Goal: Task Accomplishment & Management: Manage account settings

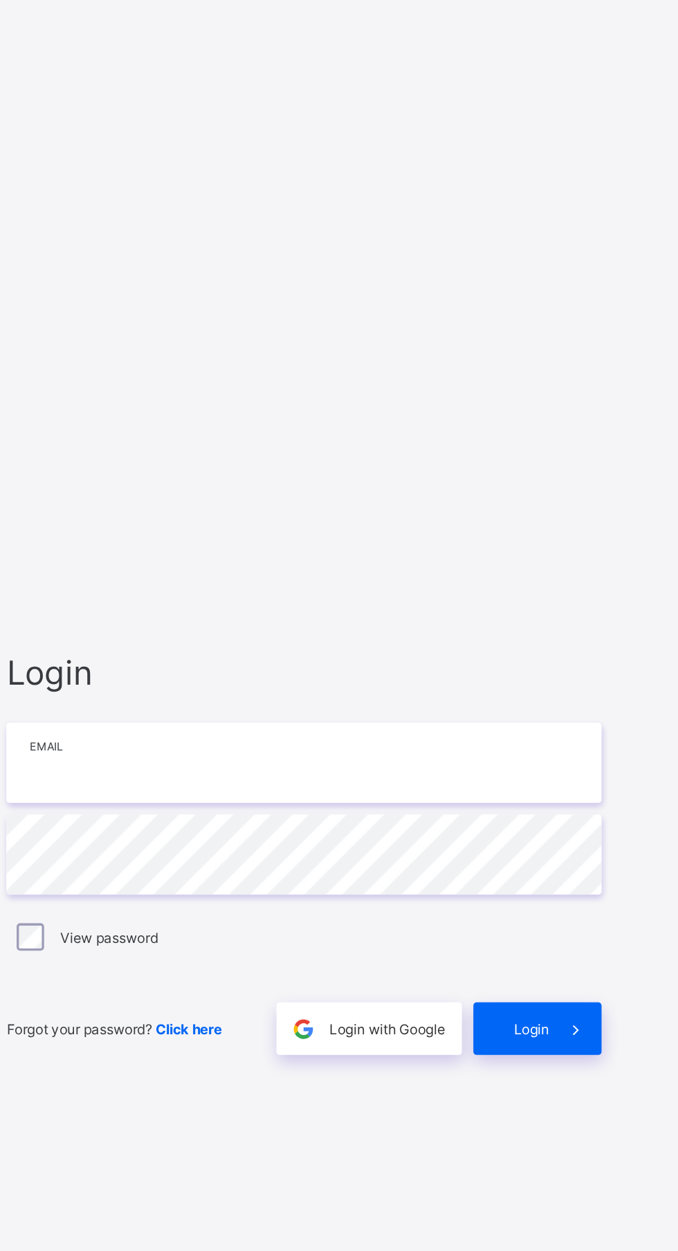
click at [474, 608] on input "email" at bounding box center [452, 583] width 360 height 48
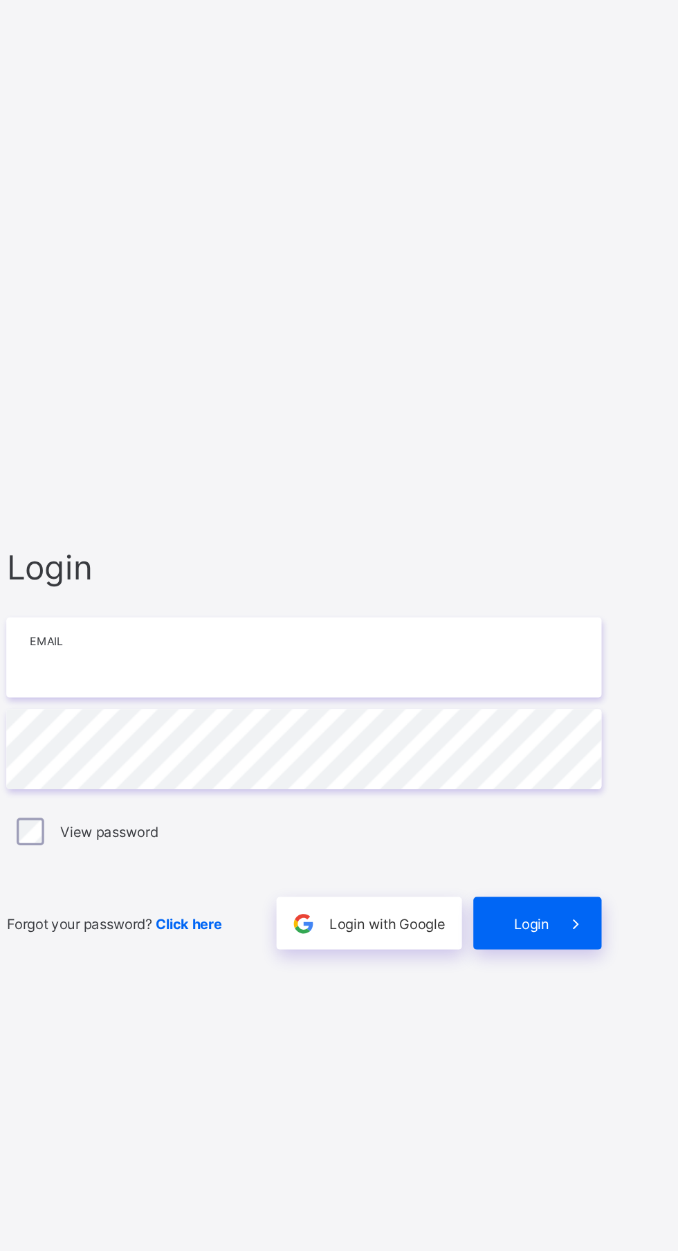
type input "**********"
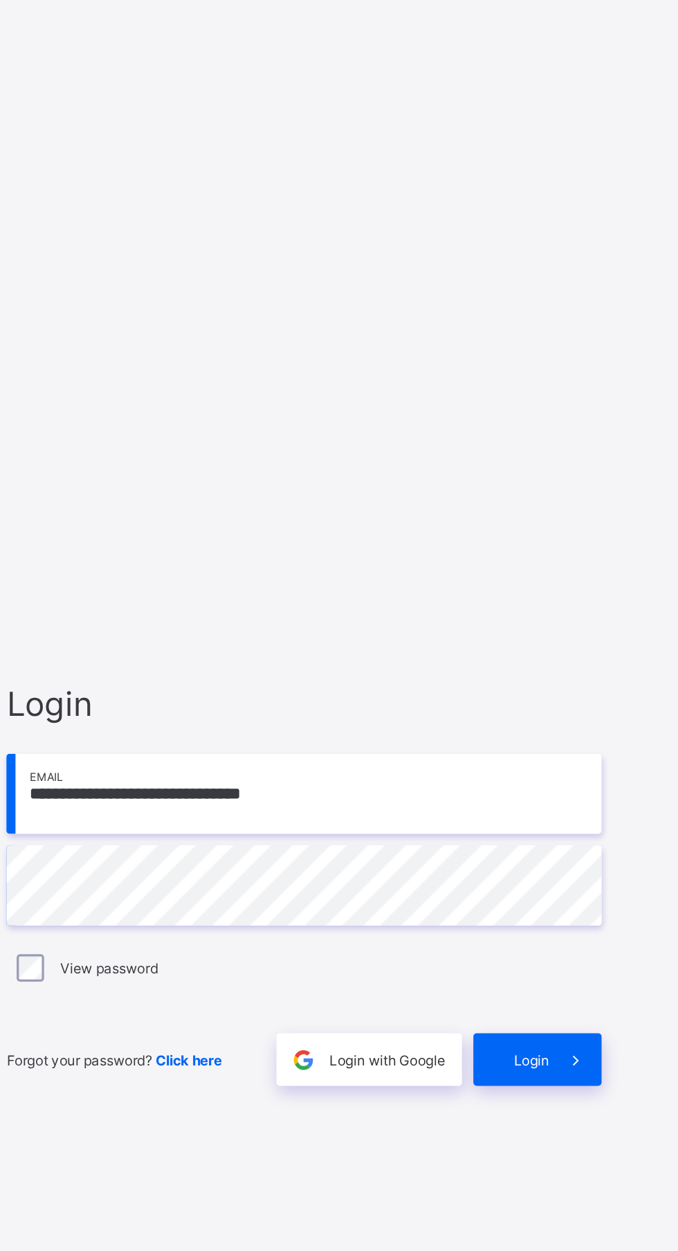
click at [600, 750] on span "Login" at bounding box center [589, 744] width 21 height 10
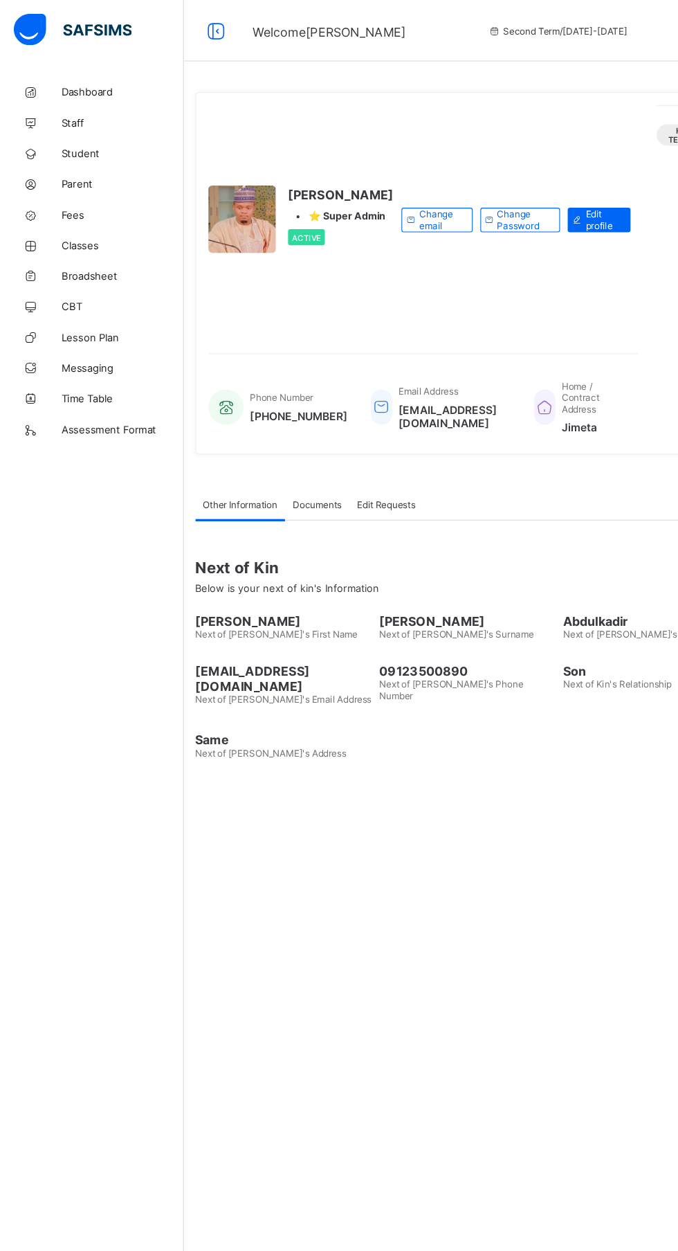
click at [104, 83] on span "Dashboard" at bounding box center [110, 83] width 111 height 11
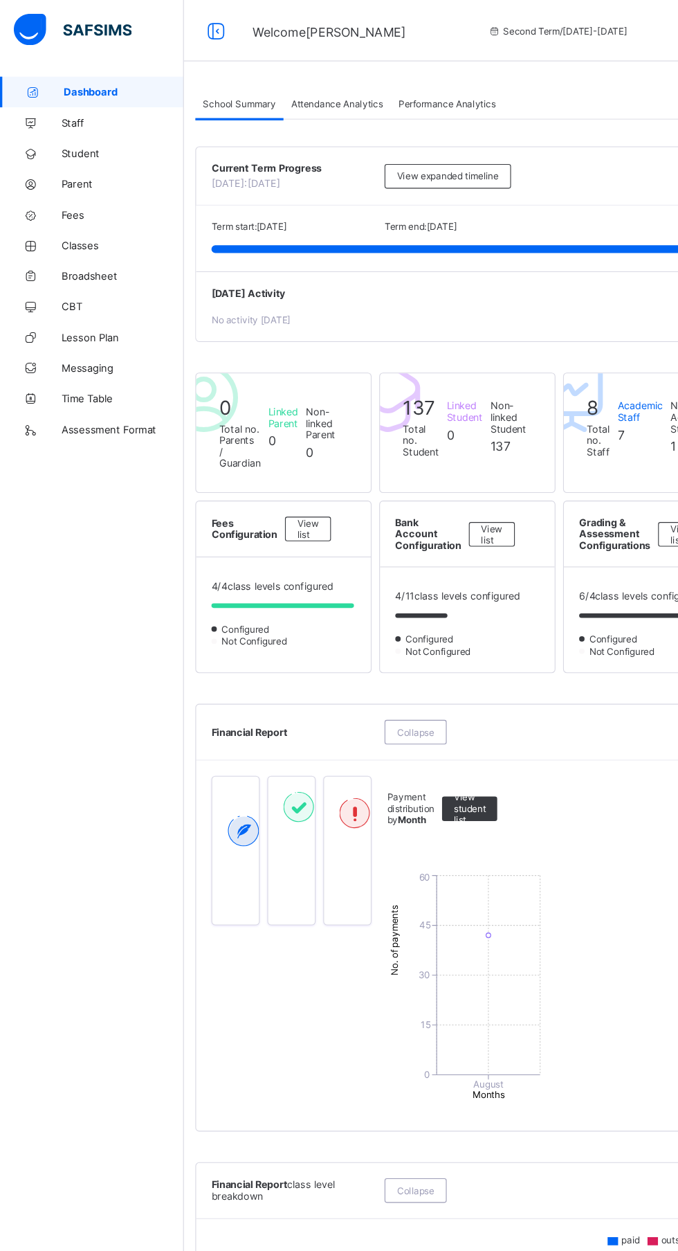
scroll to position [1, 0]
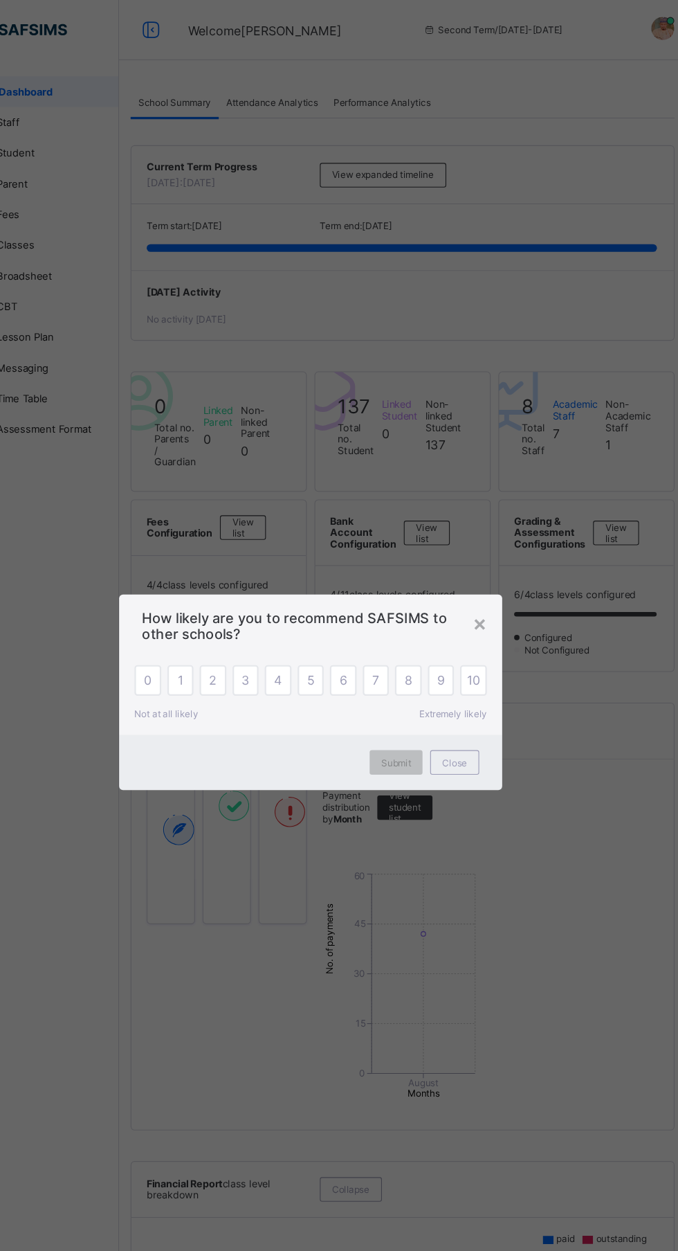
click at [402, 622] on span "7" at bounding box center [398, 615] width 6 height 14
click at [440, 700] on div "Submit" at bounding box center [417, 689] width 48 height 22
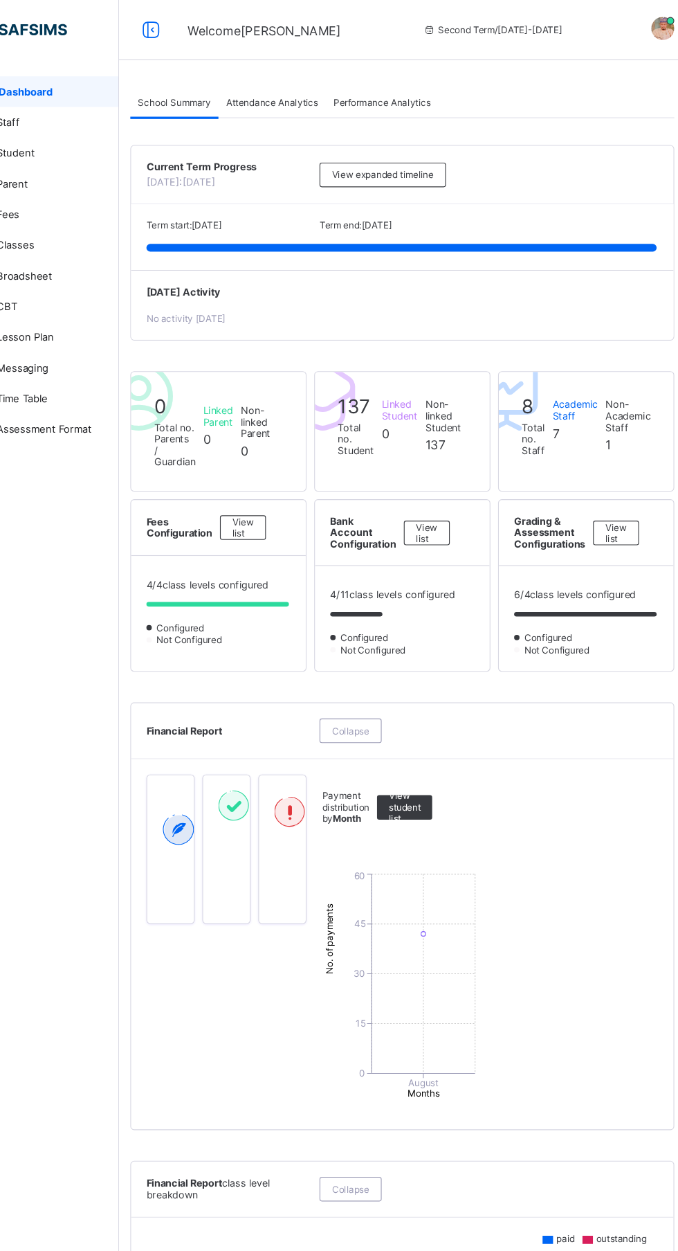
scroll to position [0, 0]
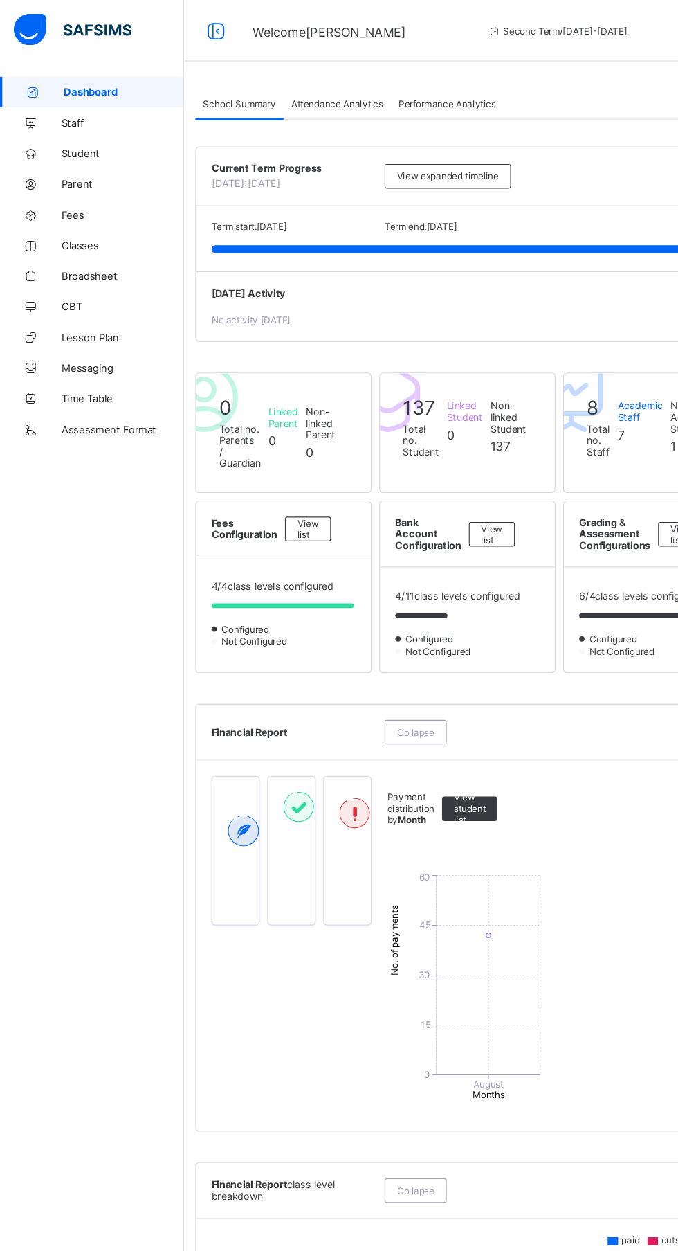
click at [325, 93] on span "Attendance Analytics" at bounding box center [304, 94] width 83 height 10
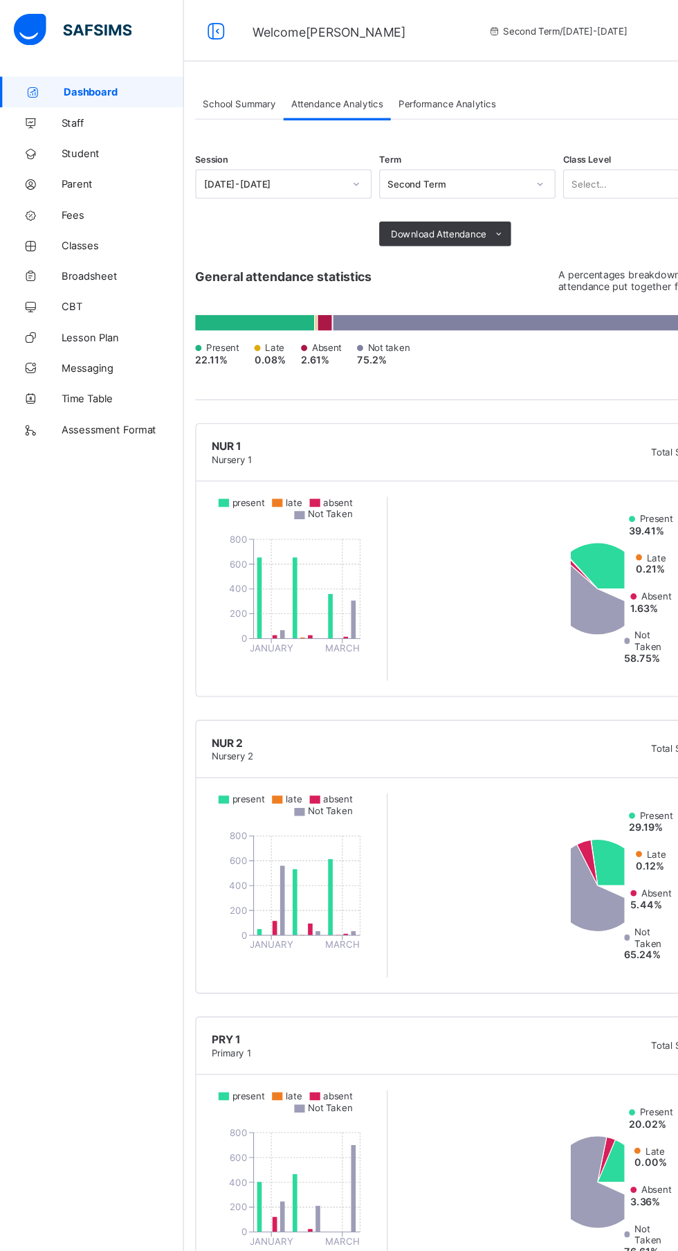
click at [429, 93] on span "Performance Analytics" at bounding box center [404, 94] width 88 height 10
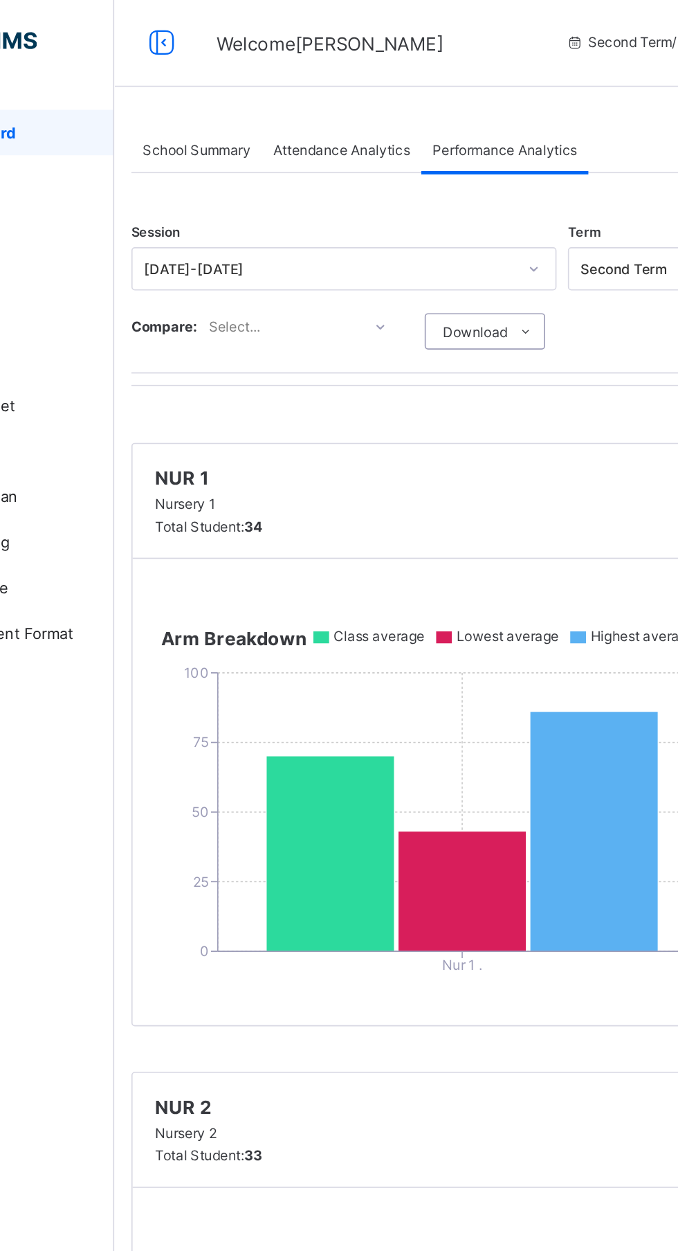
click at [416, 206] on icon at bounding box center [417, 204] width 10 height 9
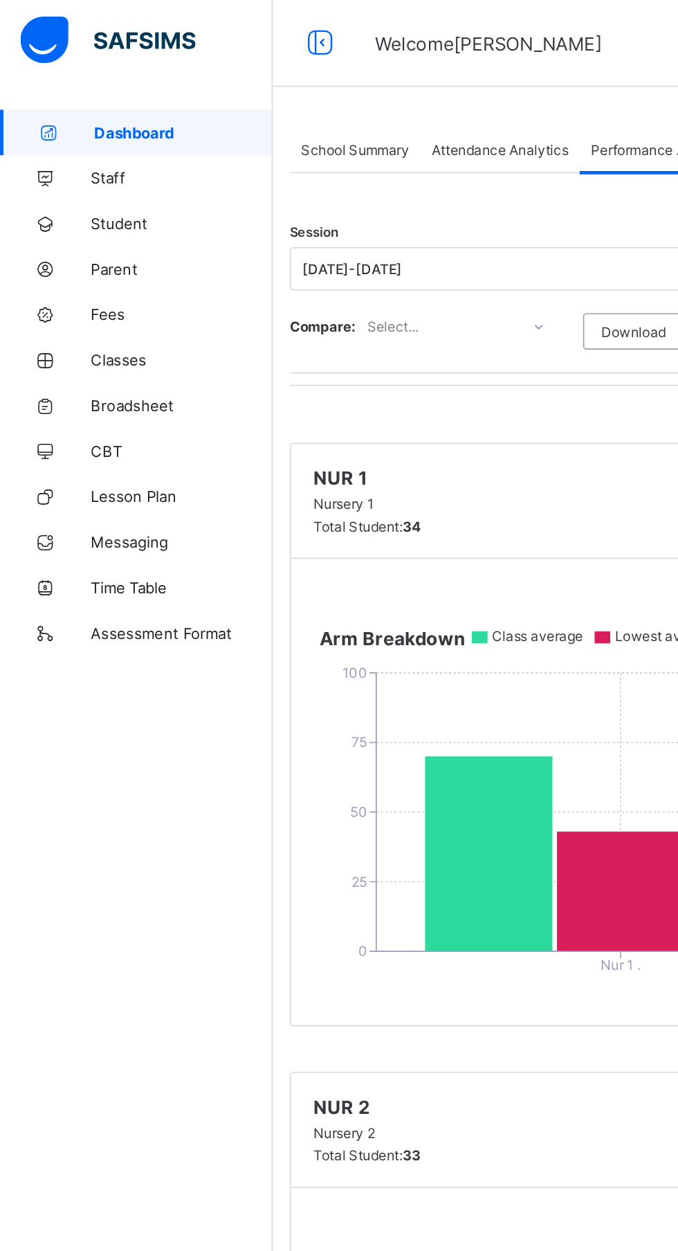
click at [81, 251] on span "Broadsheet" at bounding box center [110, 249] width 111 height 11
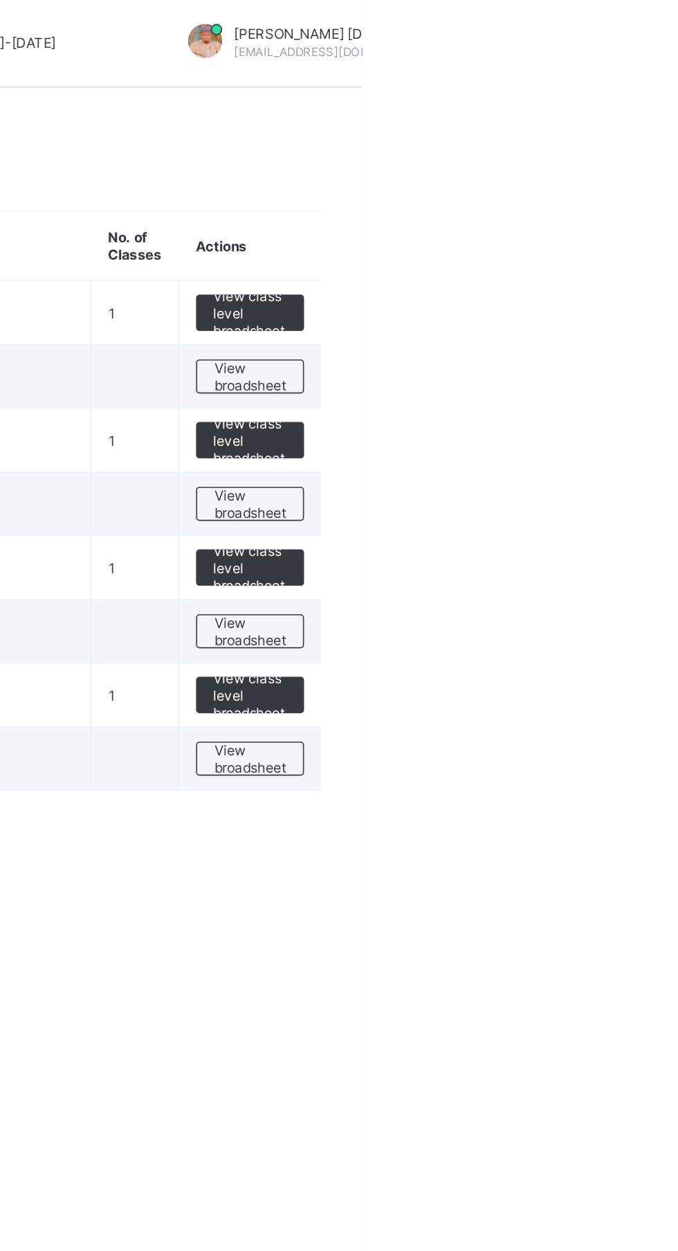
click at [610, 201] on span "View class level broadsheet" at bounding box center [610, 192] width 45 height 31
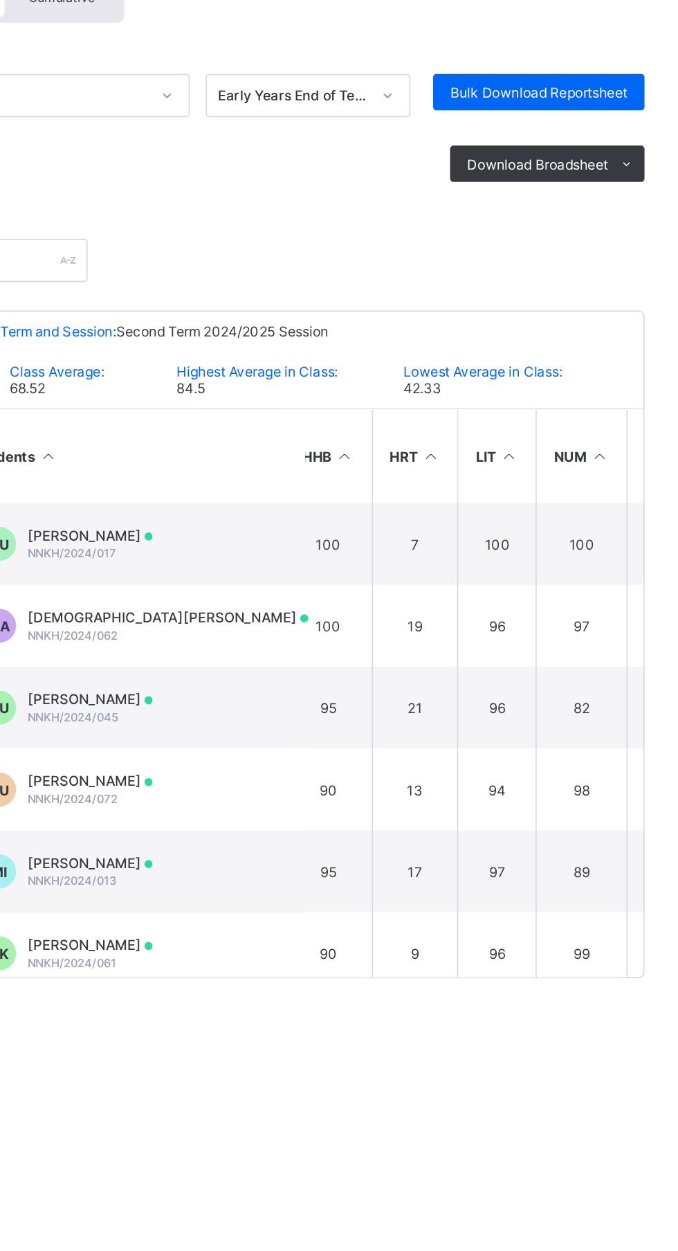
scroll to position [0, 65]
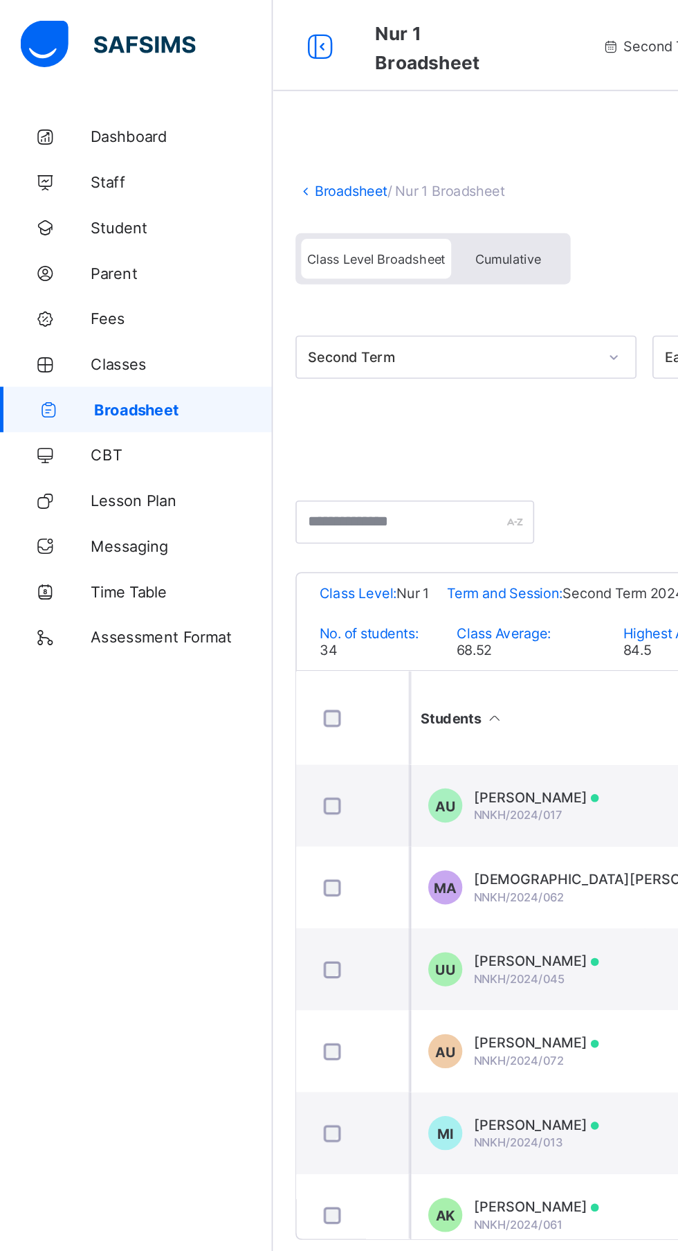
click at [332, 153] on div "Cumulative" at bounding box center [309, 157] width 69 height 24
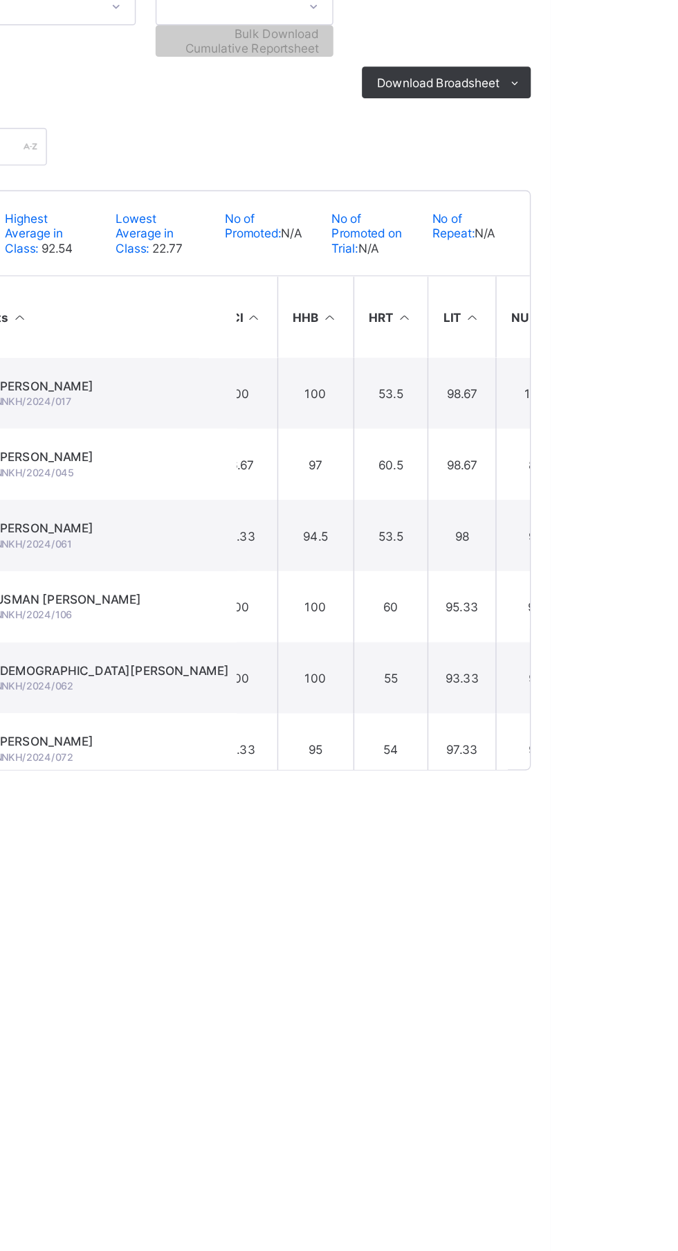
scroll to position [0, 0]
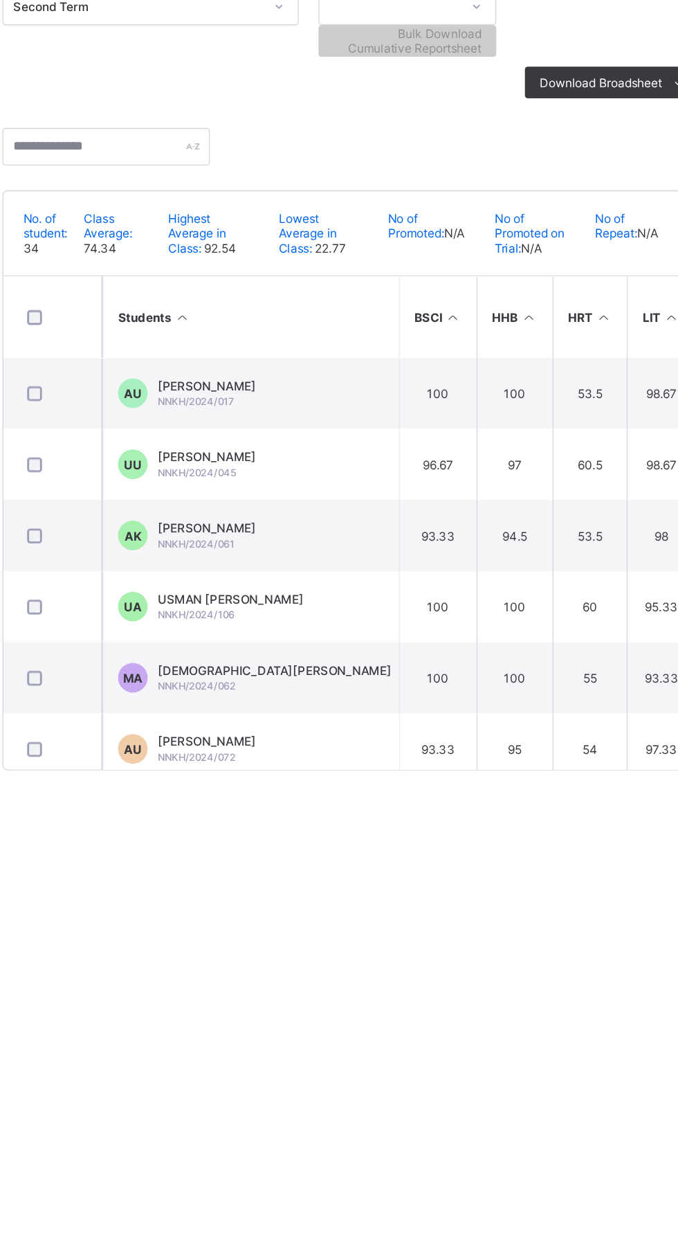
click at [491, 366] on div "No of Promoted: N/A" at bounding box center [477, 376] width 54 height 31
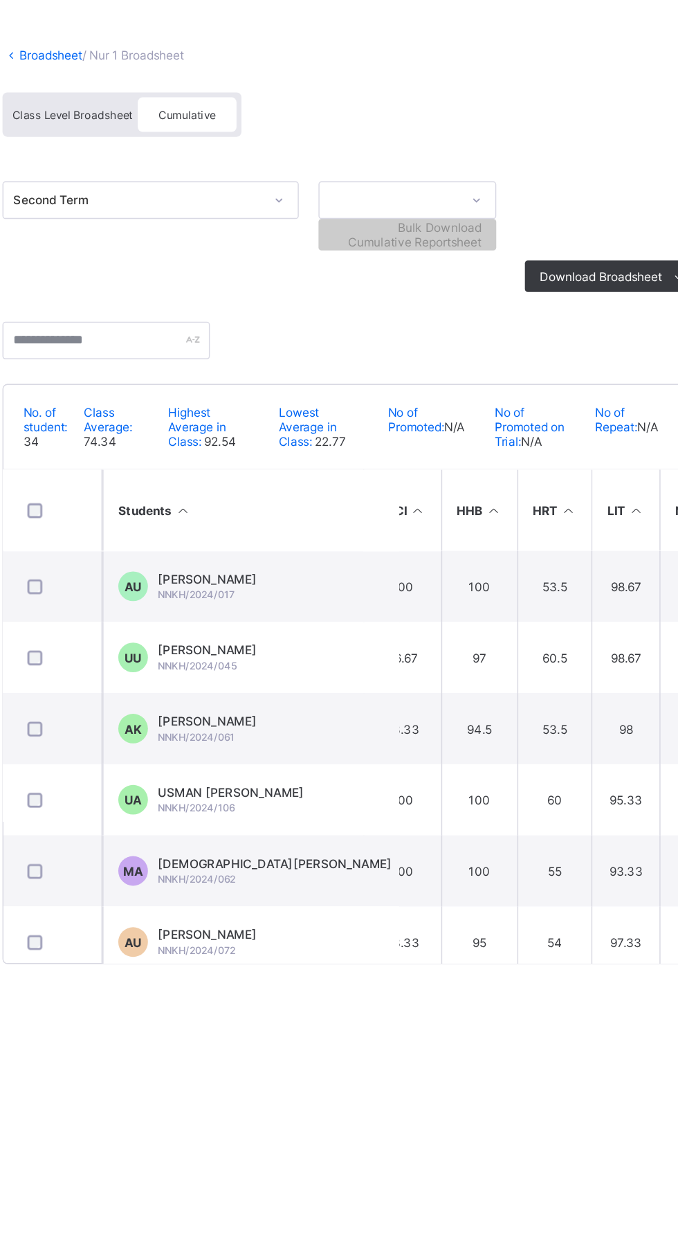
scroll to position [0, 32]
click at [554, 373] on span "No of Promoted on Trial:" at bounding box center [549, 376] width 49 height 31
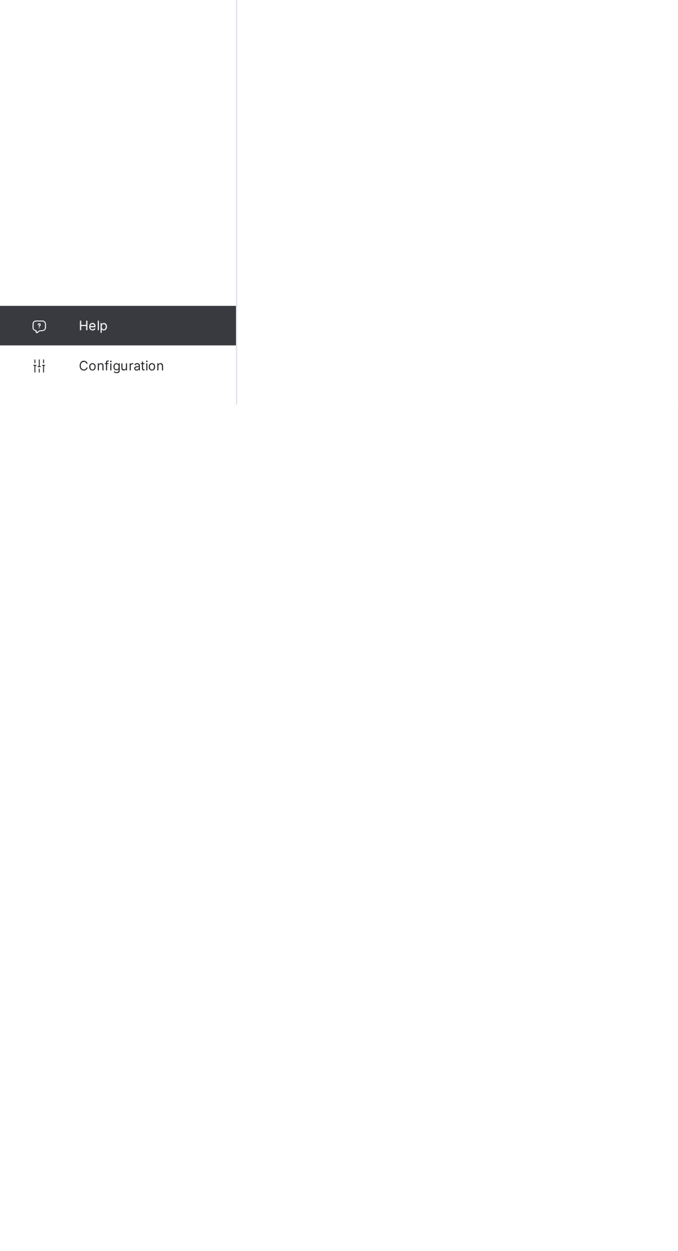
scroll to position [0, 0]
click at [98, 1237] on link "Configuration" at bounding box center [82, 1223] width 165 height 28
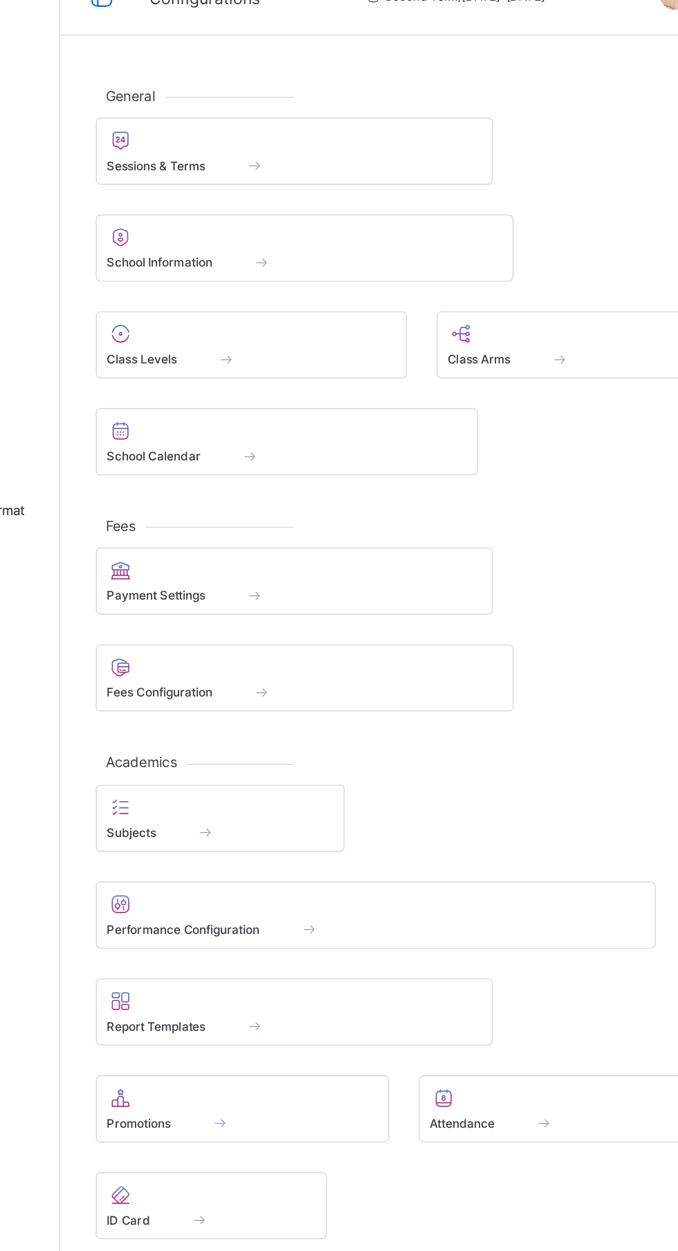
click at [339, 808] on div at bounding box center [294, 799] width 190 height 17
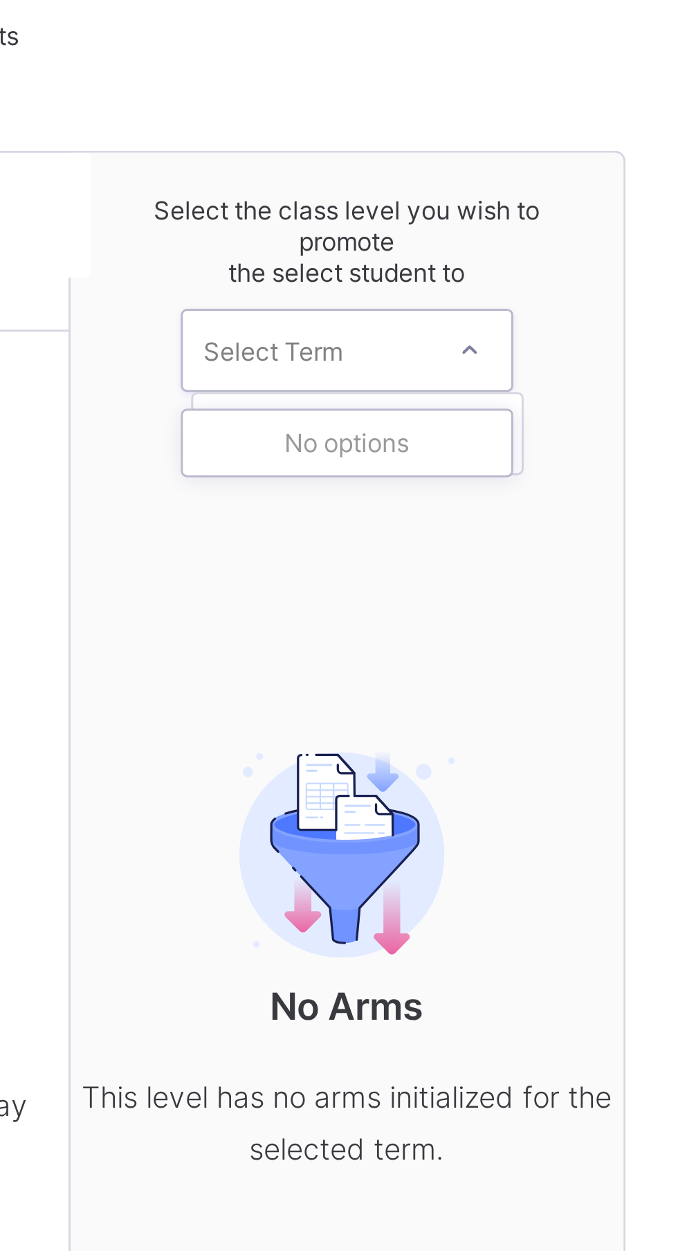
click at [609, 320] on div "Select the class level you wish to promote the select student to 0 results avai…" at bounding box center [561, 674] width 184 height 984
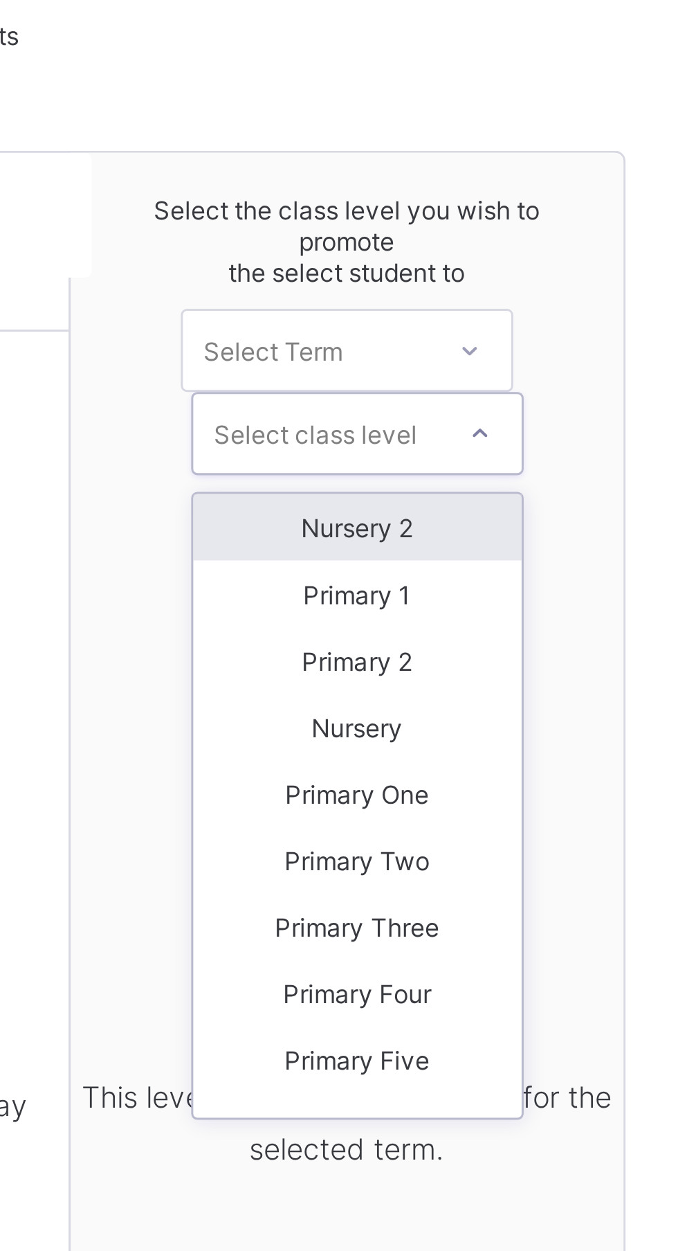
click at [596, 301] on div "Nursery 2" at bounding box center [564, 307] width 109 height 22
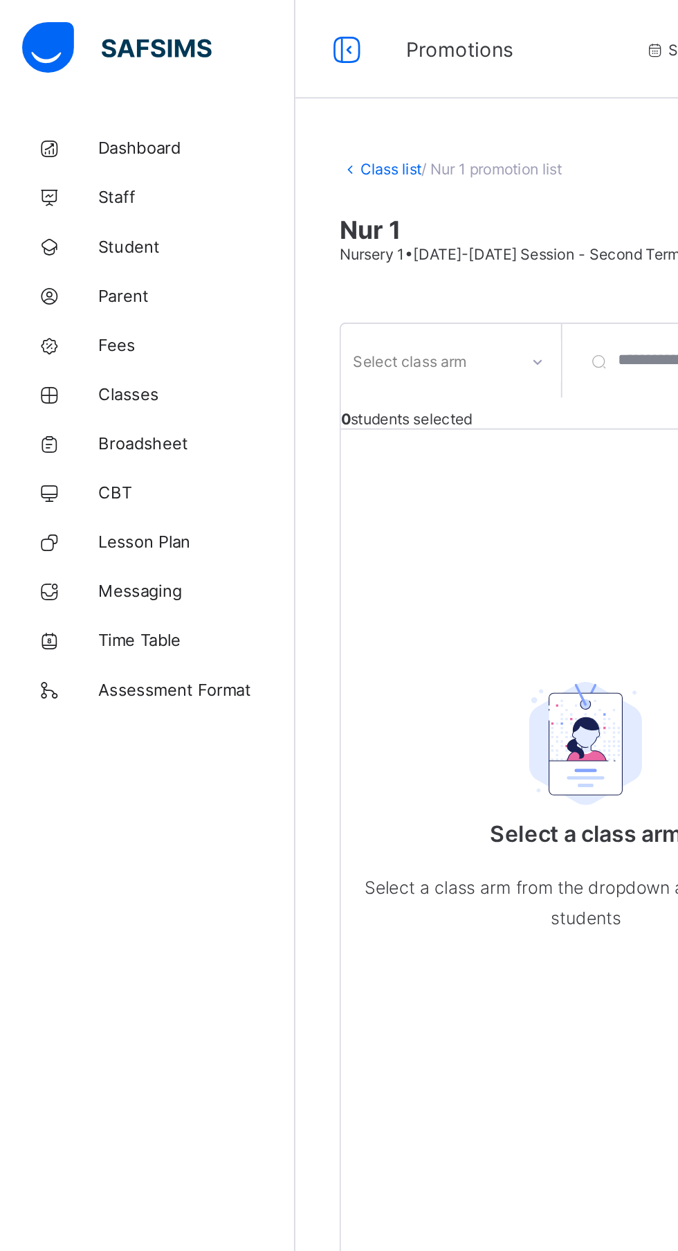
click at [78, 93] on link "Dashboard" at bounding box center [83, 83] width 166 height 28
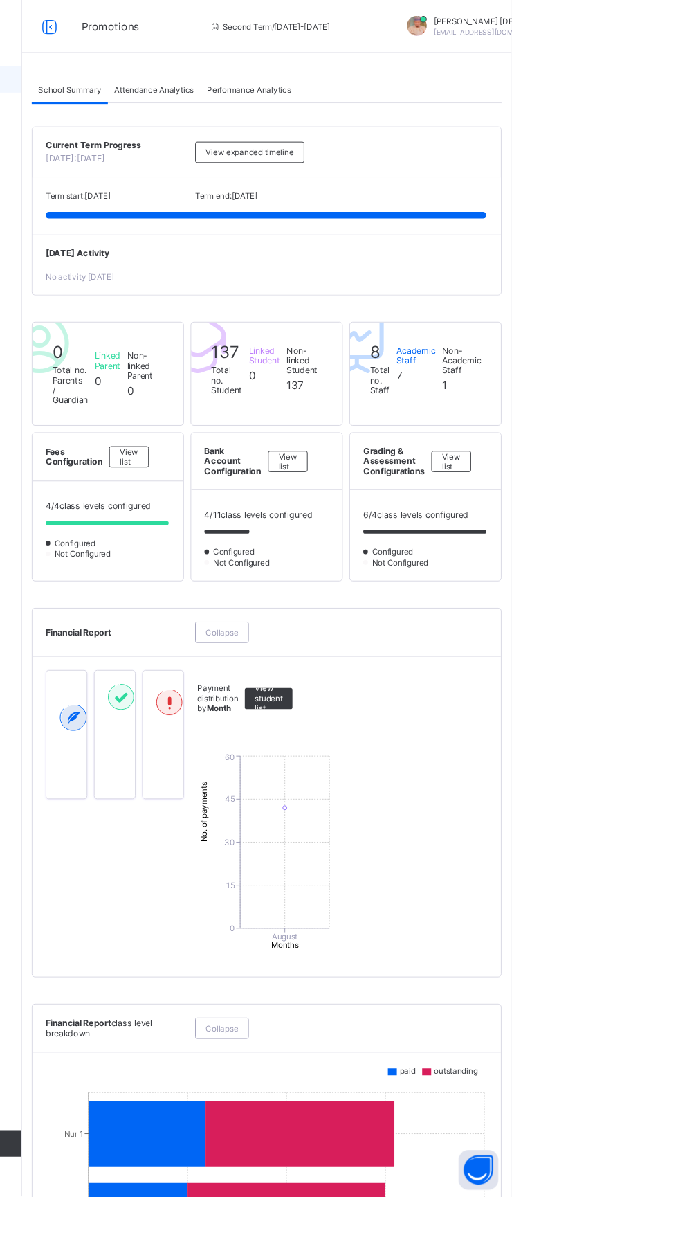
click at [306, 89] on span "Attendance Analytics" at bounding box center [304, 94] width 83 height 10
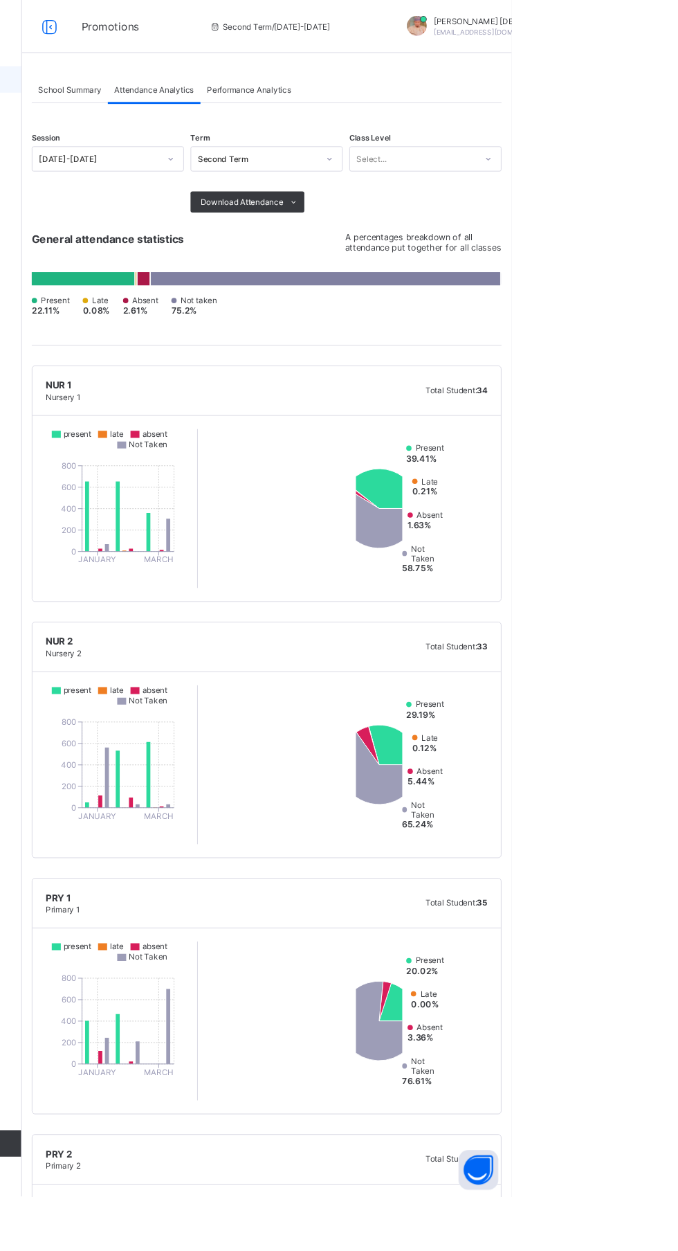
click at [423, 96] on span "Performance Analytics" at bounding box center [404, 94] width 88 height 10
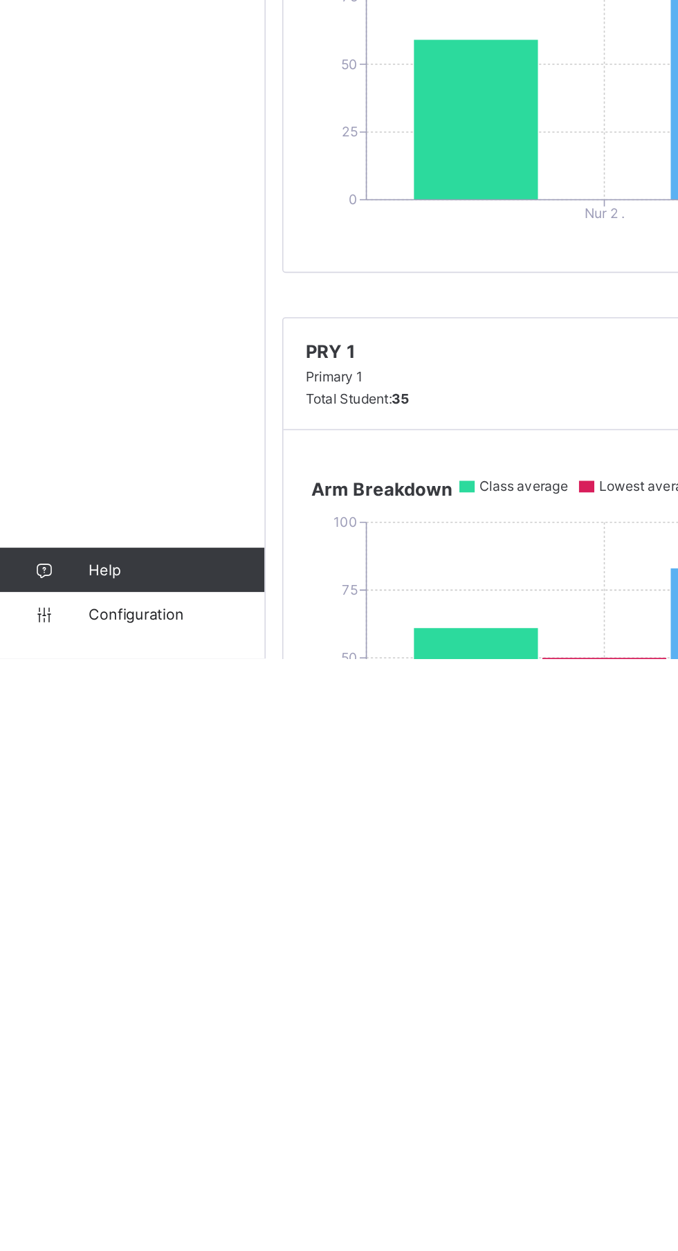
click at [89, 1237] on link "Configuration" at bounding box center [82, 1223] width 165 height 28
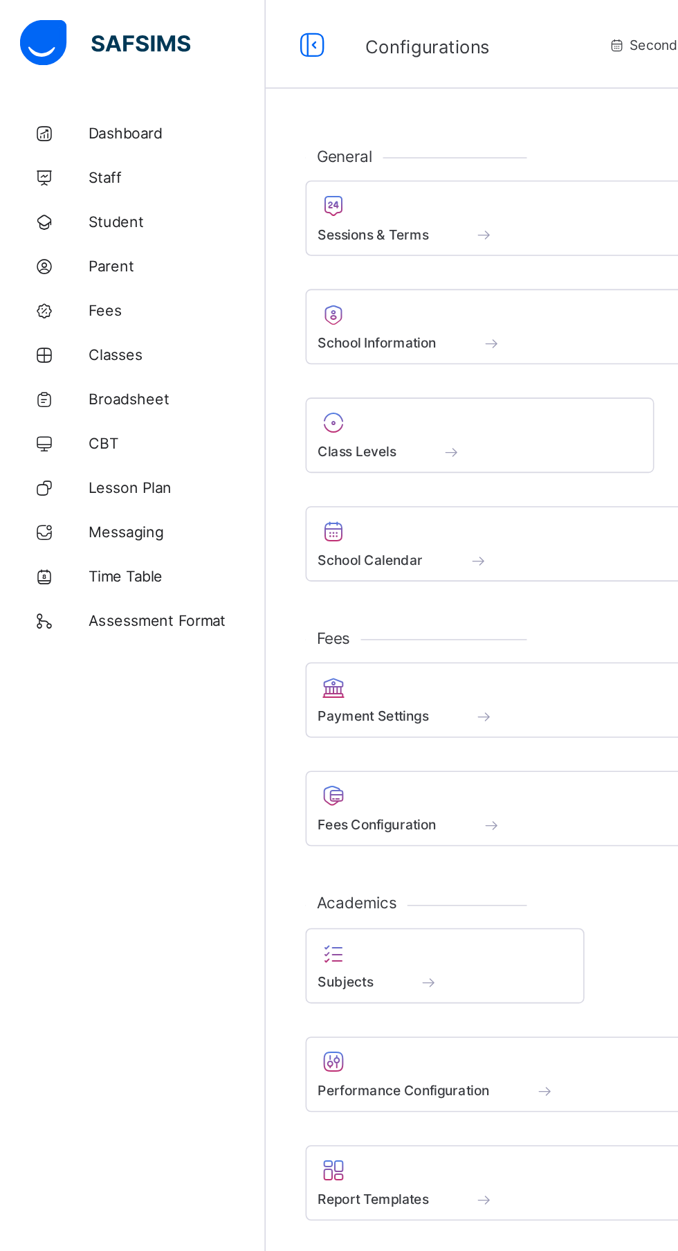
click at [295, 145] on div "Sessions & Terms" at bounding box center [330, 147] width 263 height 12
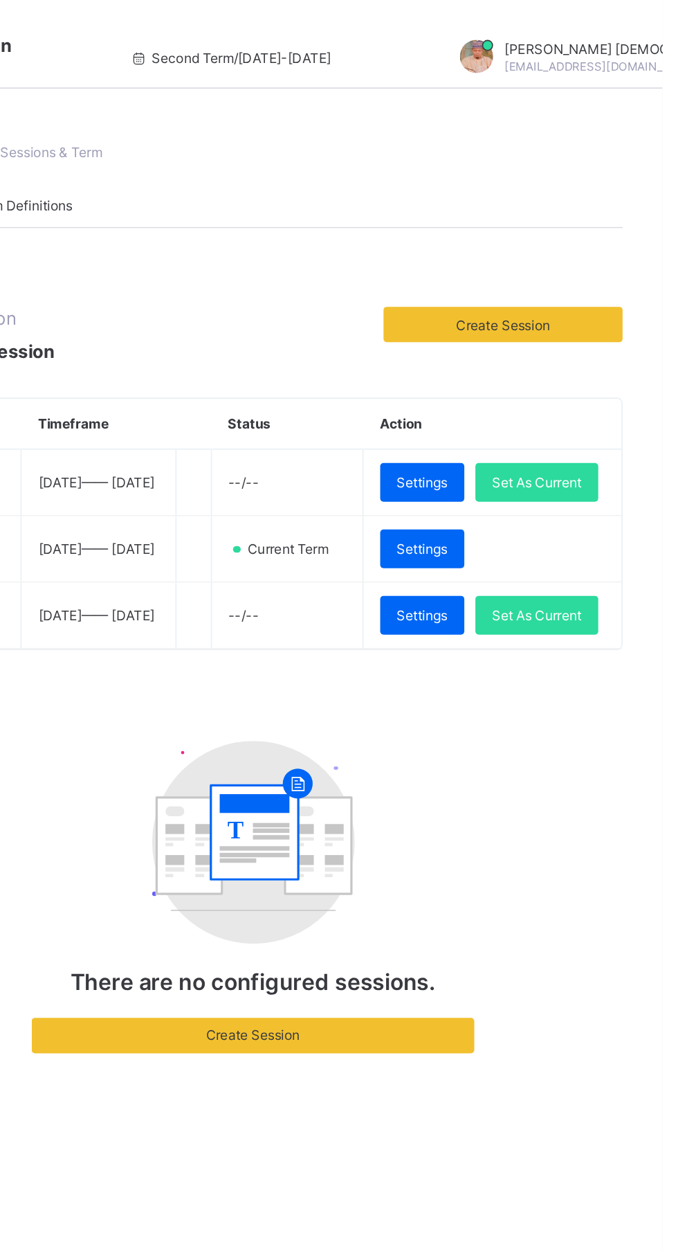
click at [572, 390] on span "Set As Current" at bounding box center [600, 384] width 56 height 10
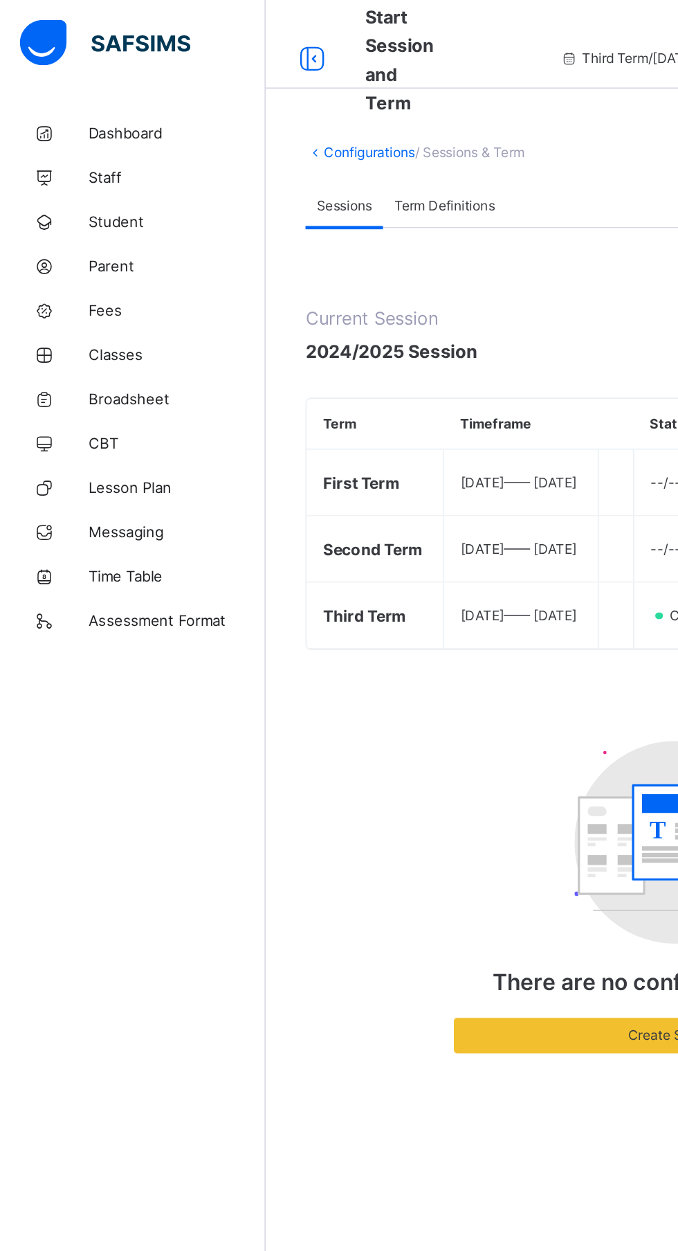
click at [57, 87] on span "Dashboard" at bounding box center [110, 83] width 111 height 11
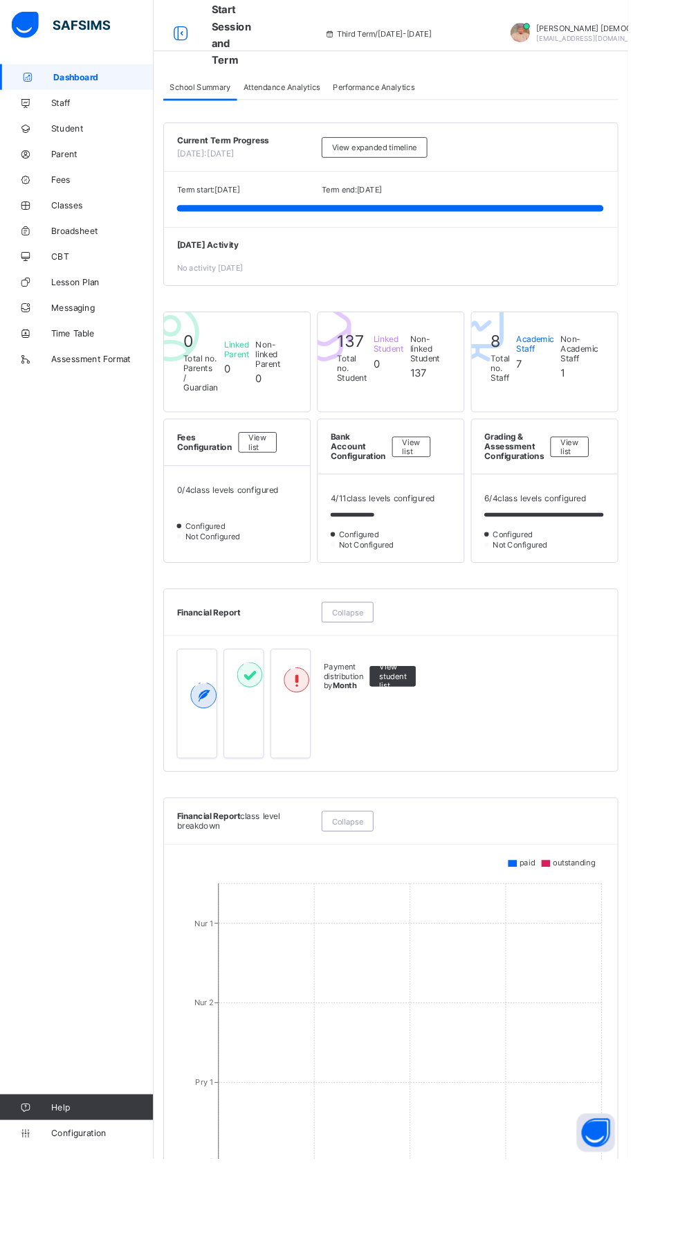
click at [325, 93] on span "Attendance Analytics" at bounding box center [304, 94] width 83 height 10
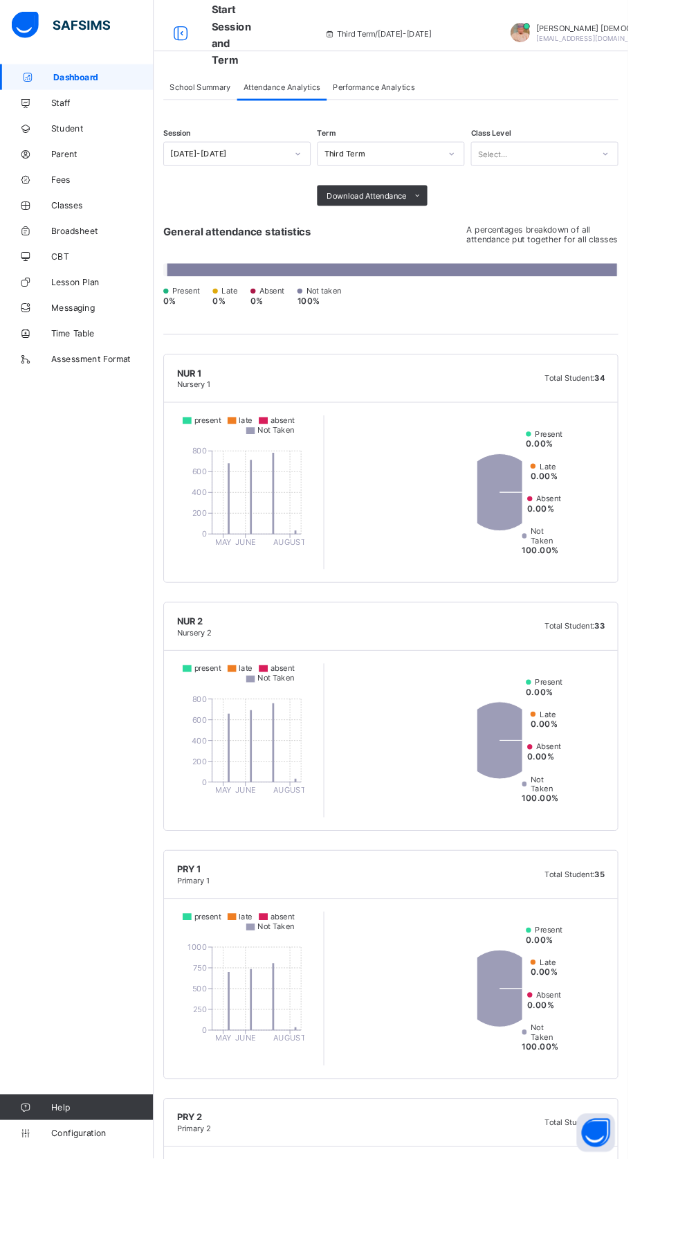
click at [451, 96] on div "Performance Analytics" at bounding box center [404, 94] width 102 height 28
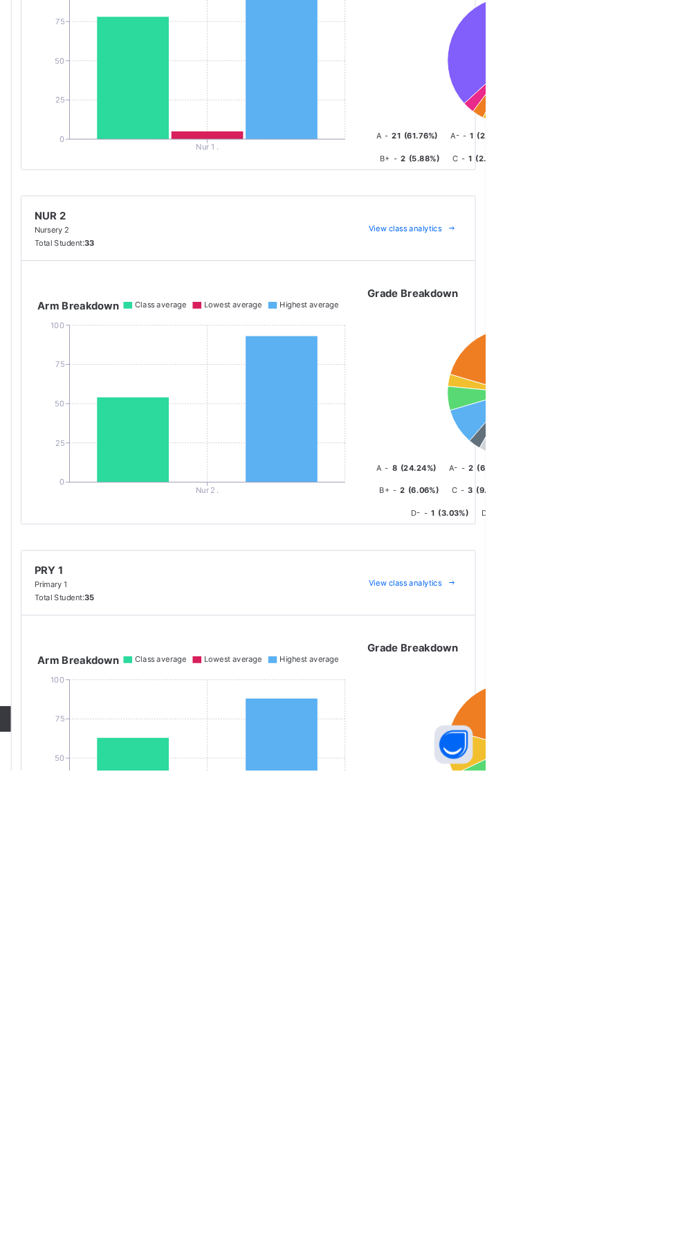
scroll to position [21, 0]
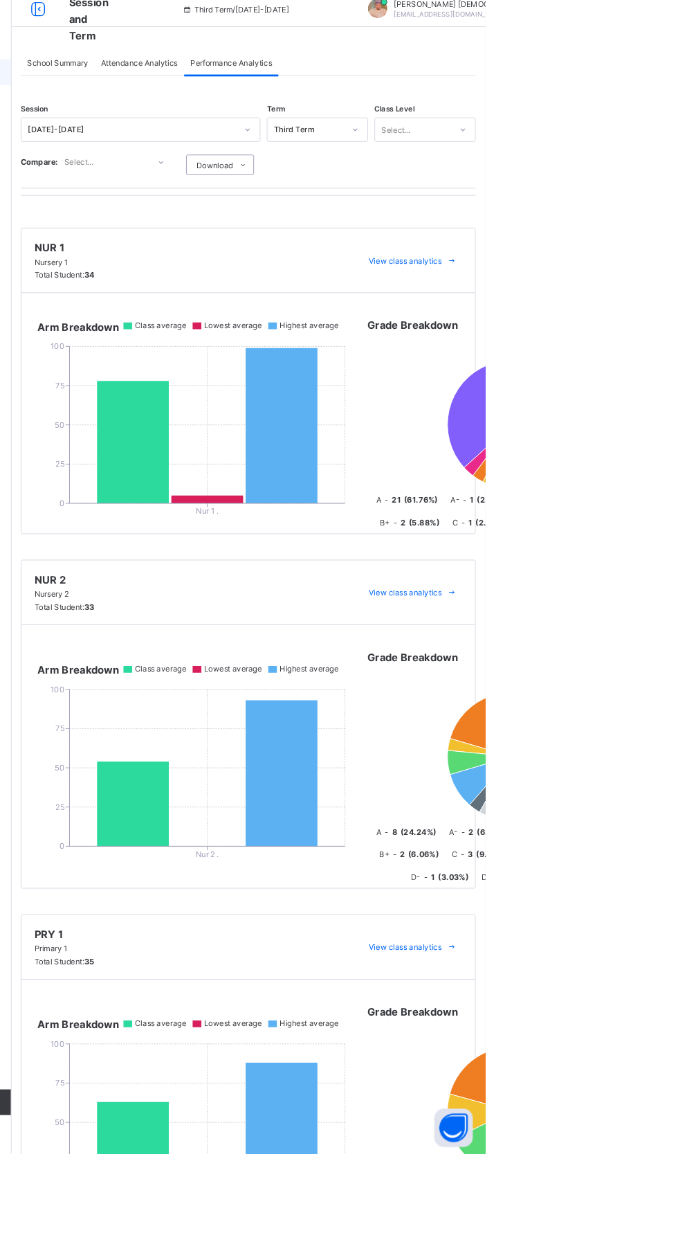
click at [620, 293] on div "View class analytics" at bounding box center [597, 287] width 111 height 22
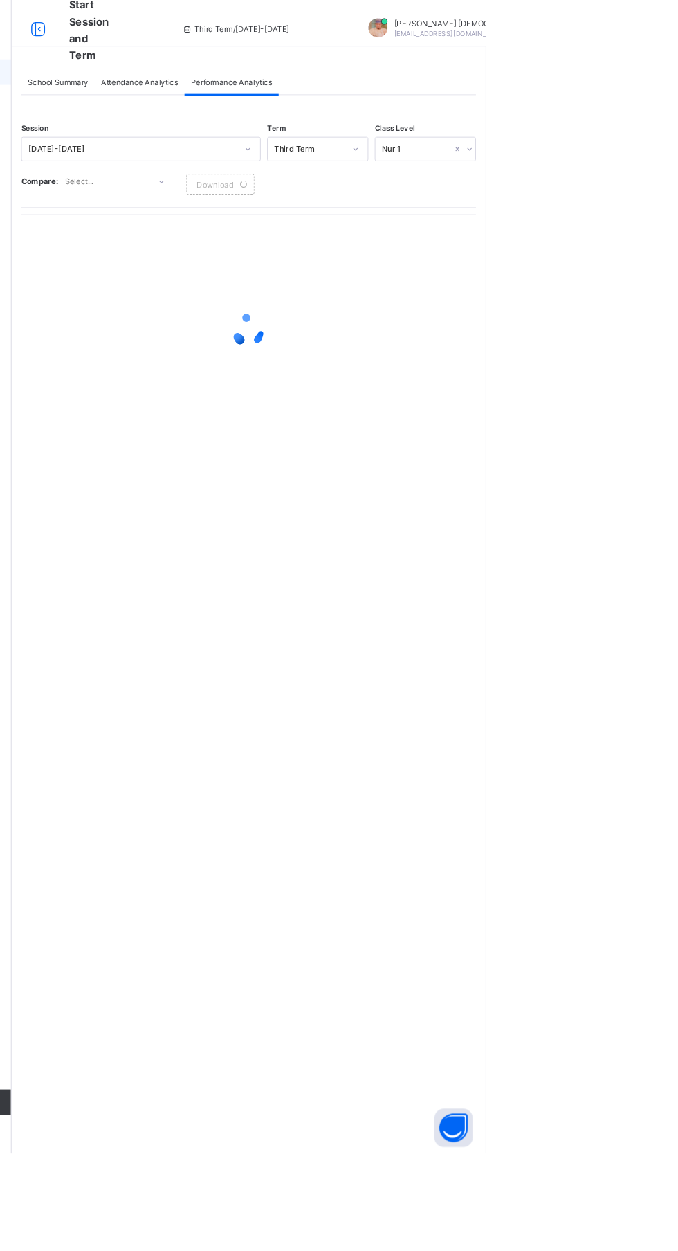
scroll to position [0, 0]
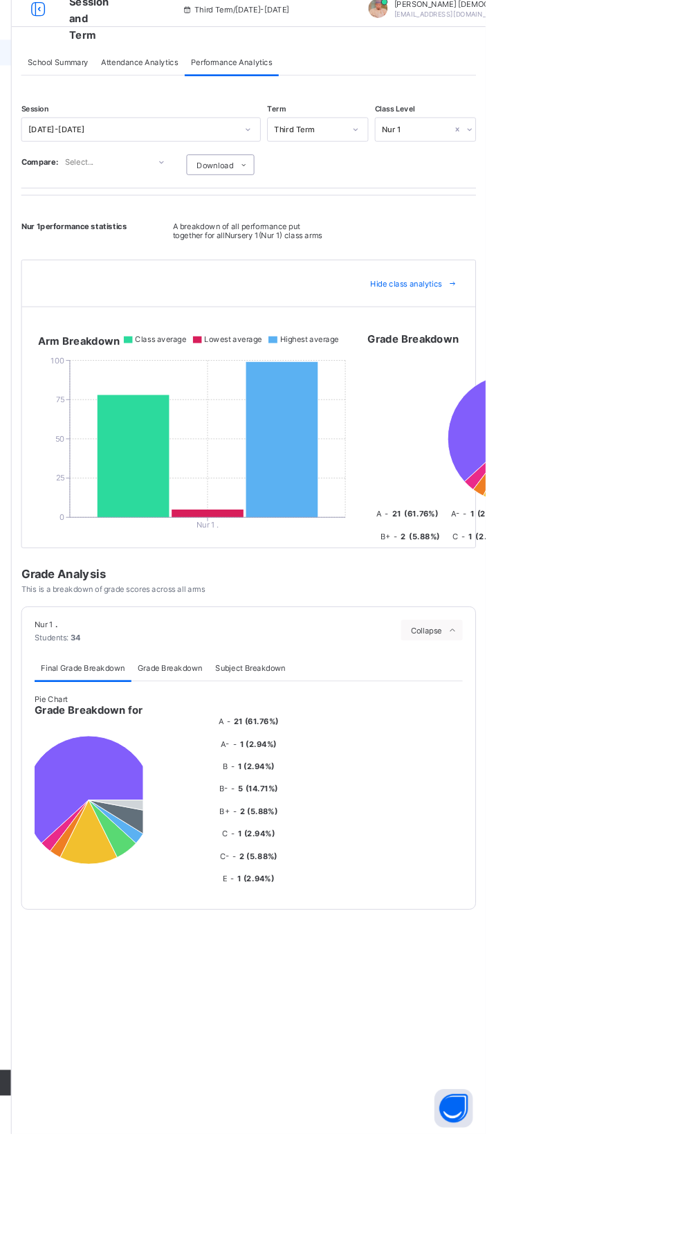
click at [352, 748] on div "Grade Breakdown" at bounding box center [338, 748] width 84 height 28
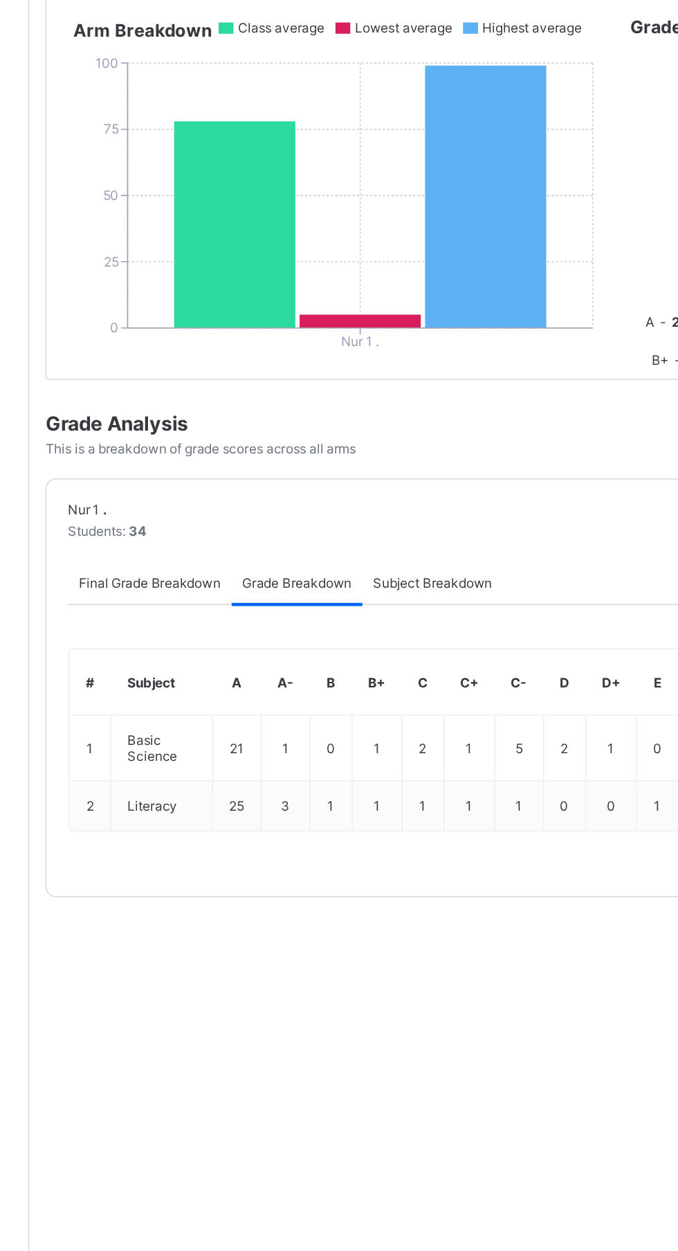
click at [440, 747] on div "Subject Breakdown" at bounding box center [424, 748] width 90 height 28
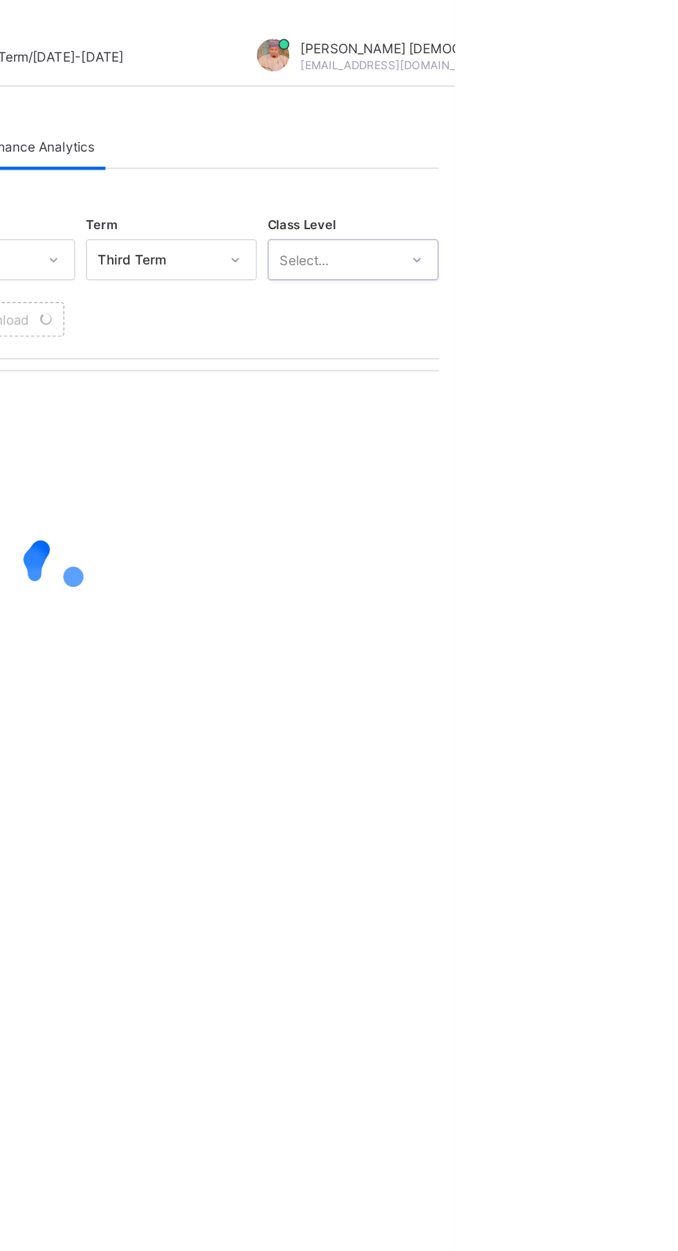
click at [642, 166] on div at bounding box center [654, 166] width 24 height 22
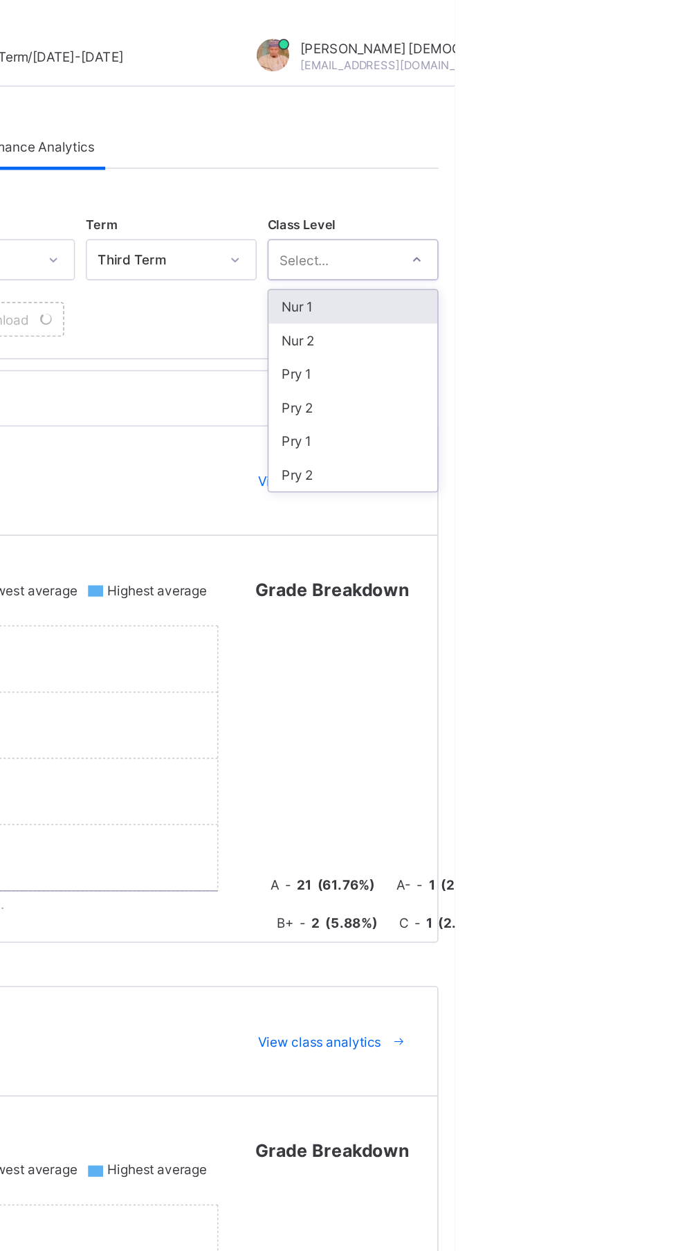
click at [617, 114] on div "Session [DATE]-[DATE] Term Third Term Class Level option Nur 1 focused, 1 of 6.…" at bounding box center [423, 936] width 492 height 1657
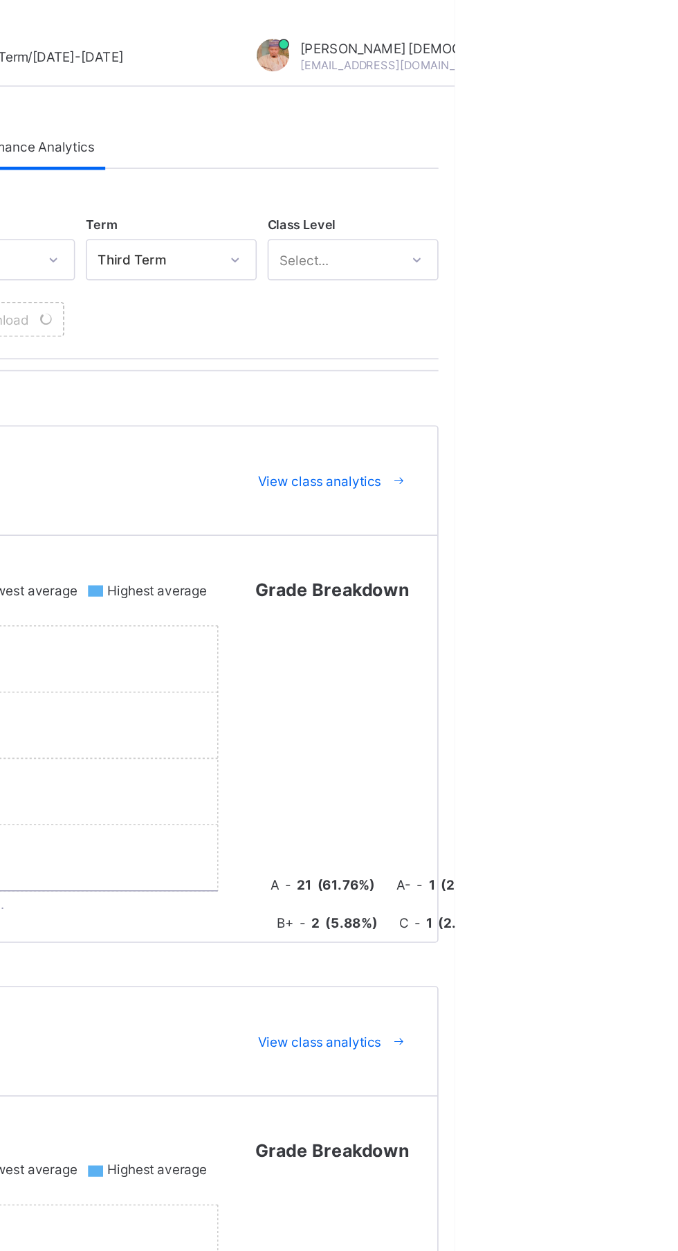
click at [591, 217] on div "Session [DATE]-[DATE] Term Third Term Class Level Select... Compare: Select... …" at bounding box center [423, 188] width 492 height 98
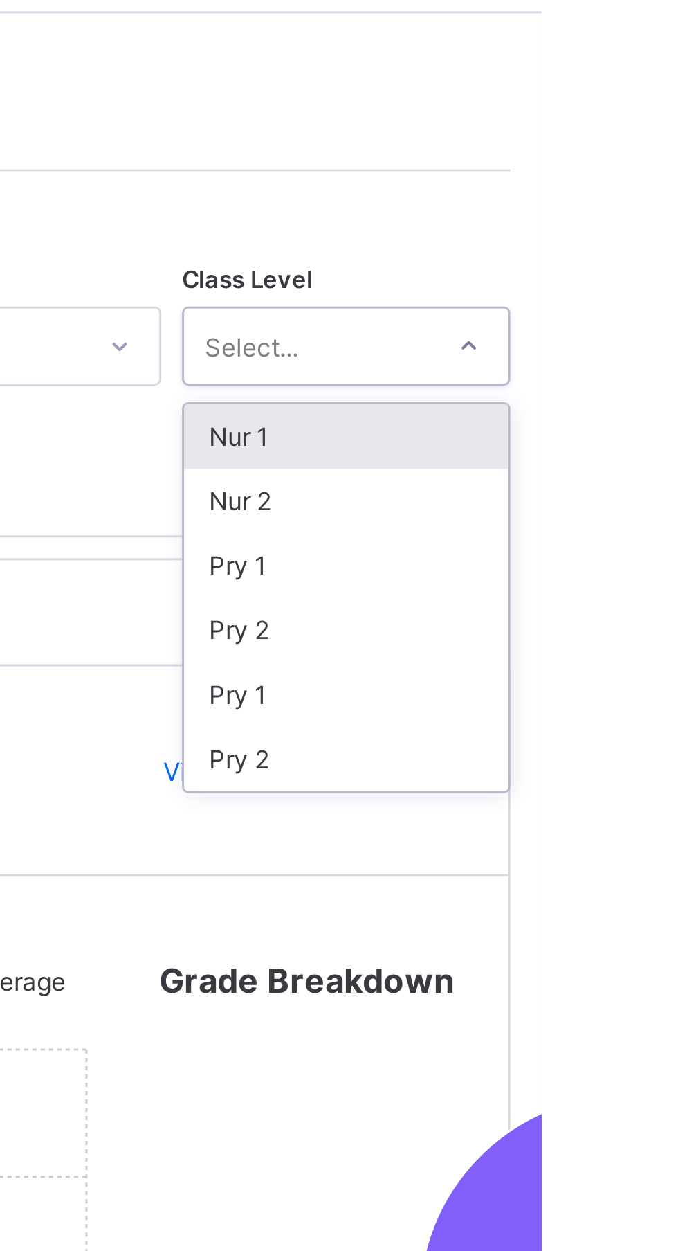
click at [585, 219] on div "Nur 2" at bounding box center [613, 217] width 108 height 21
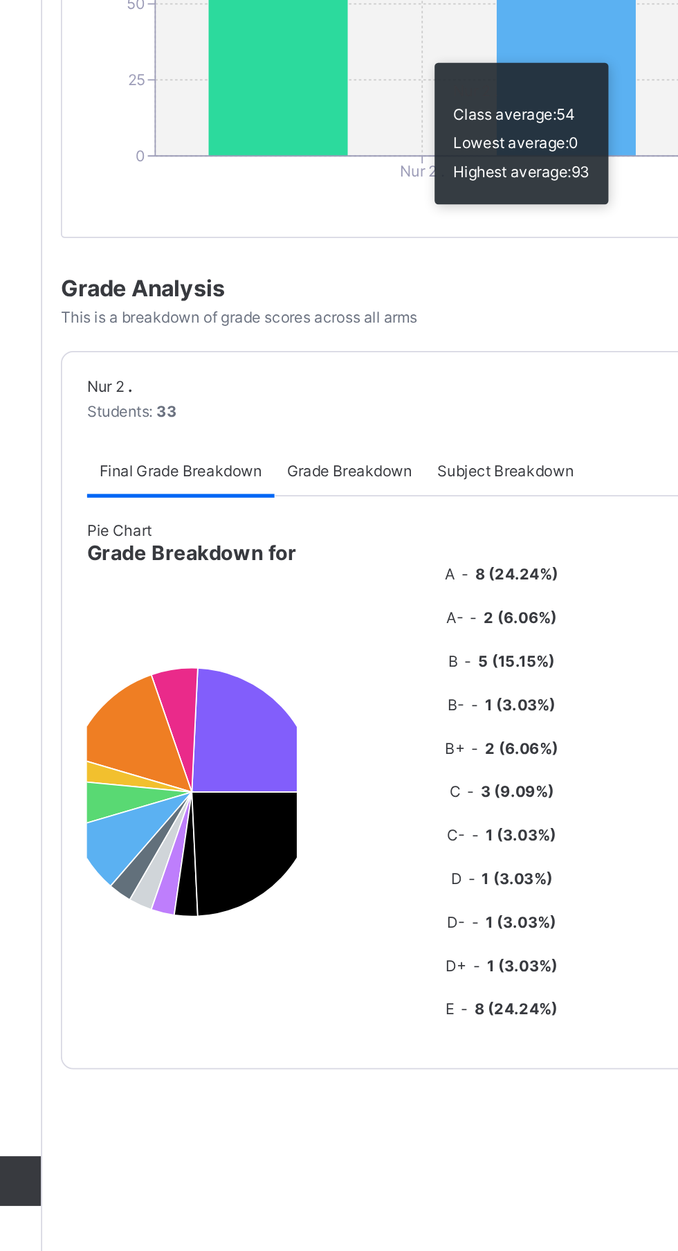
click at [343, 802] on span "Grade Breakdown" at bounding box center [338, 800] width 70 height 10
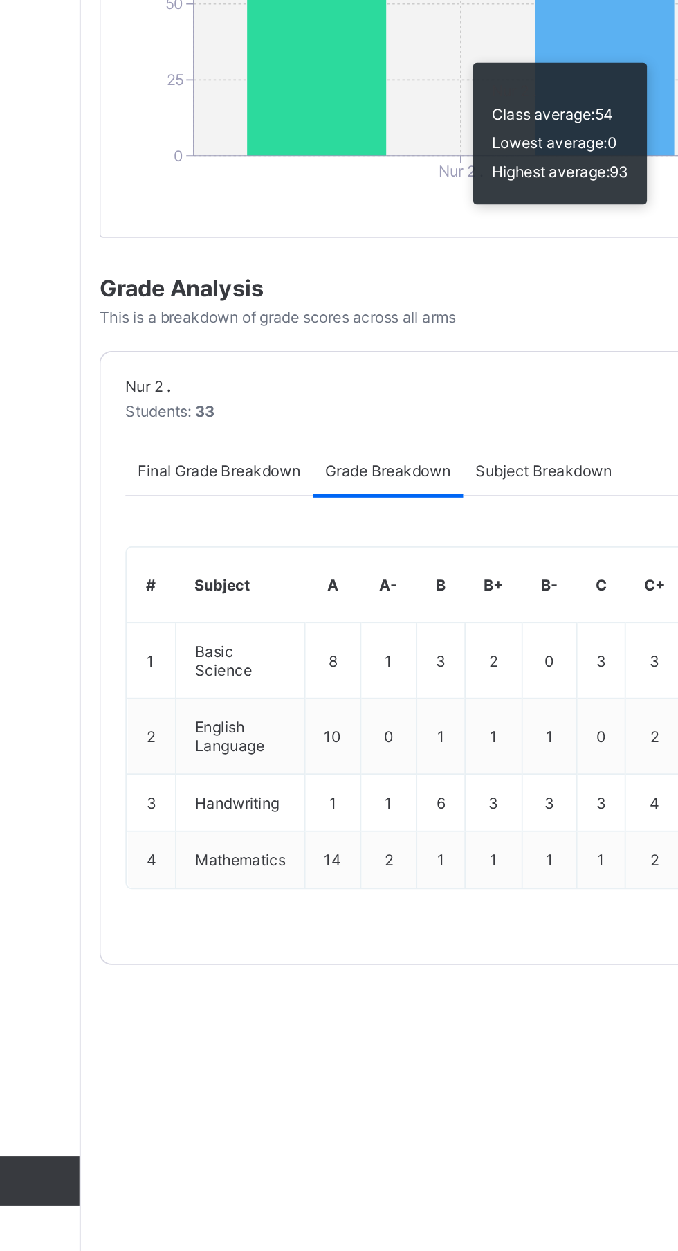
click at [436, 800] on div "Subject Breakdown" at bounding box center [424, 800] width 90 height 28
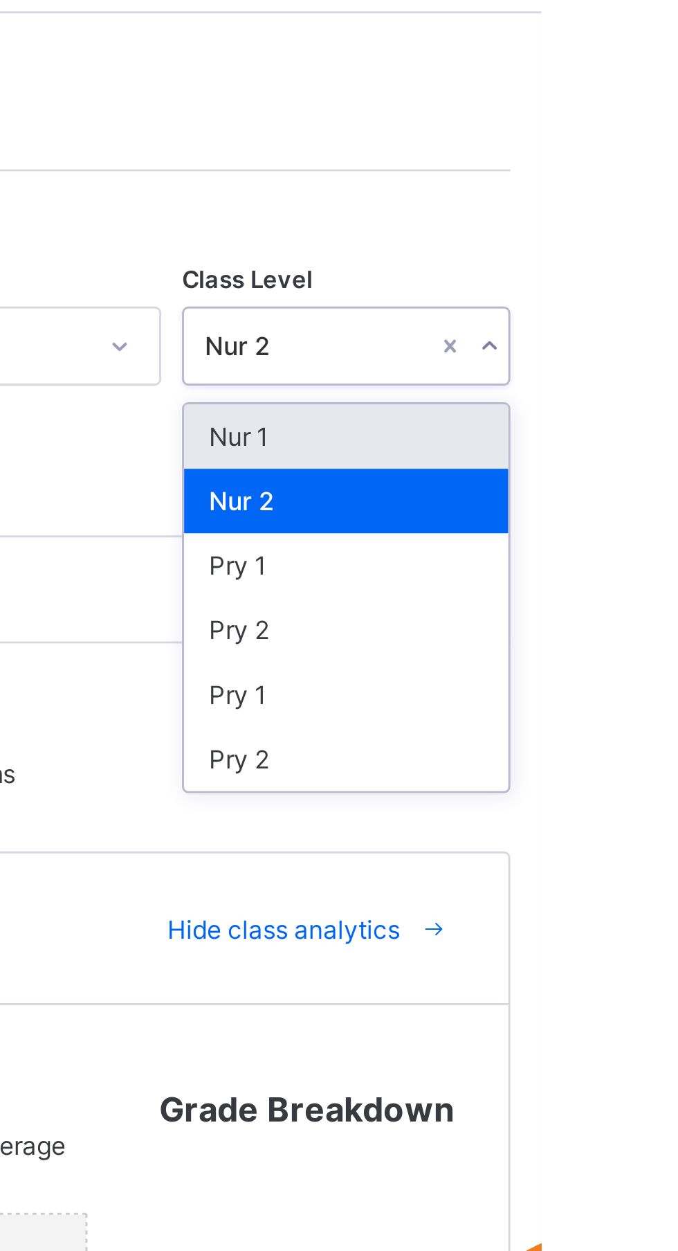
click at [586, 237] on div "Pry 1" at bounding box center [613, 238] width 108 height 21
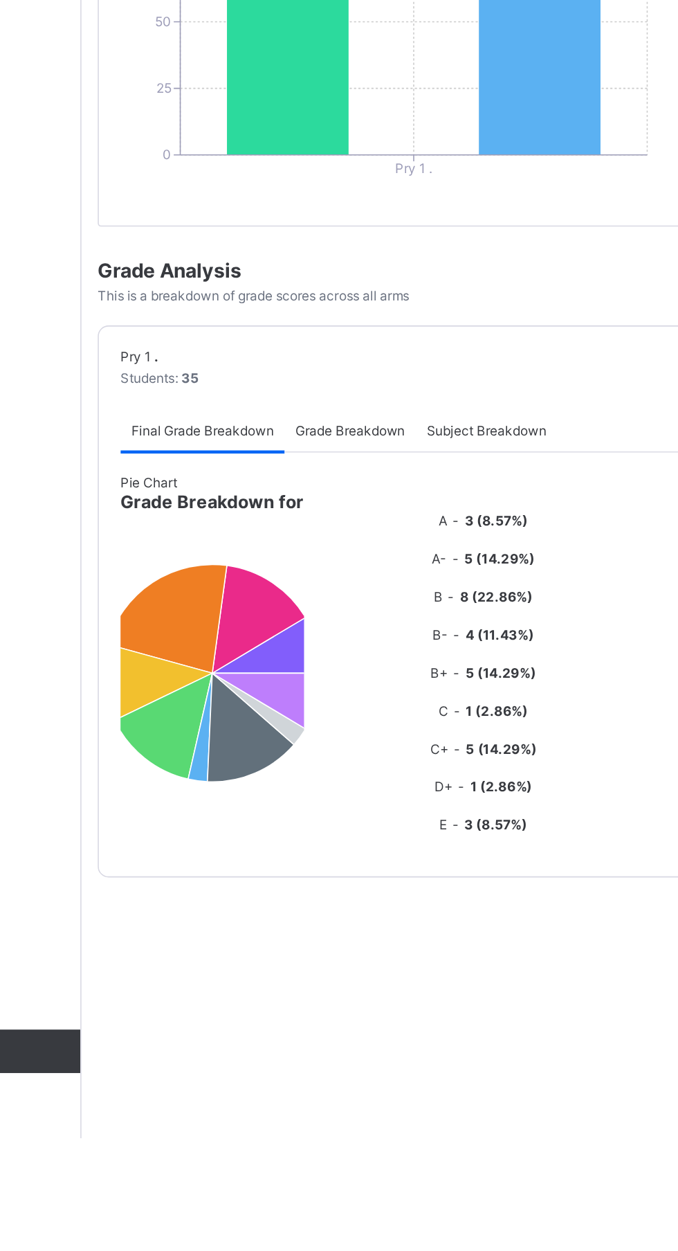
click at [341, 802] on span "Grade Breakdown" at bounding box center [338, 800] width 70 height 10
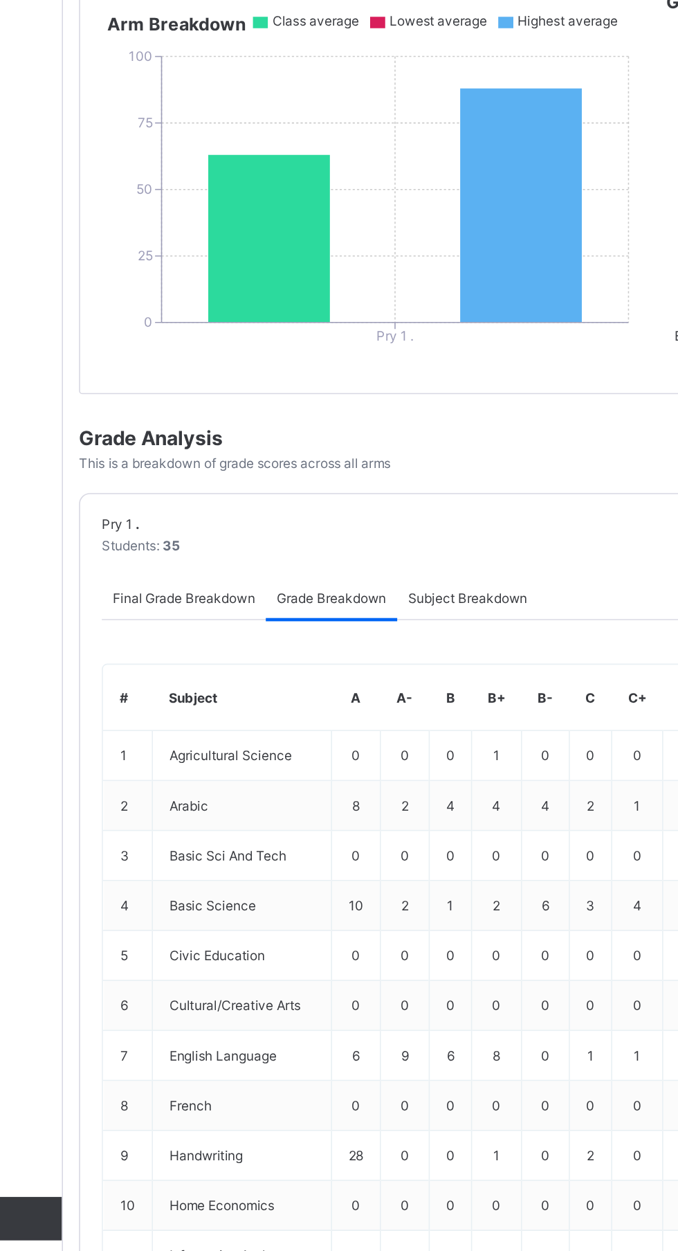
click at [434, 804] on span "Subject Breakdown" at bounding box center [424, 800] width 76 height 10
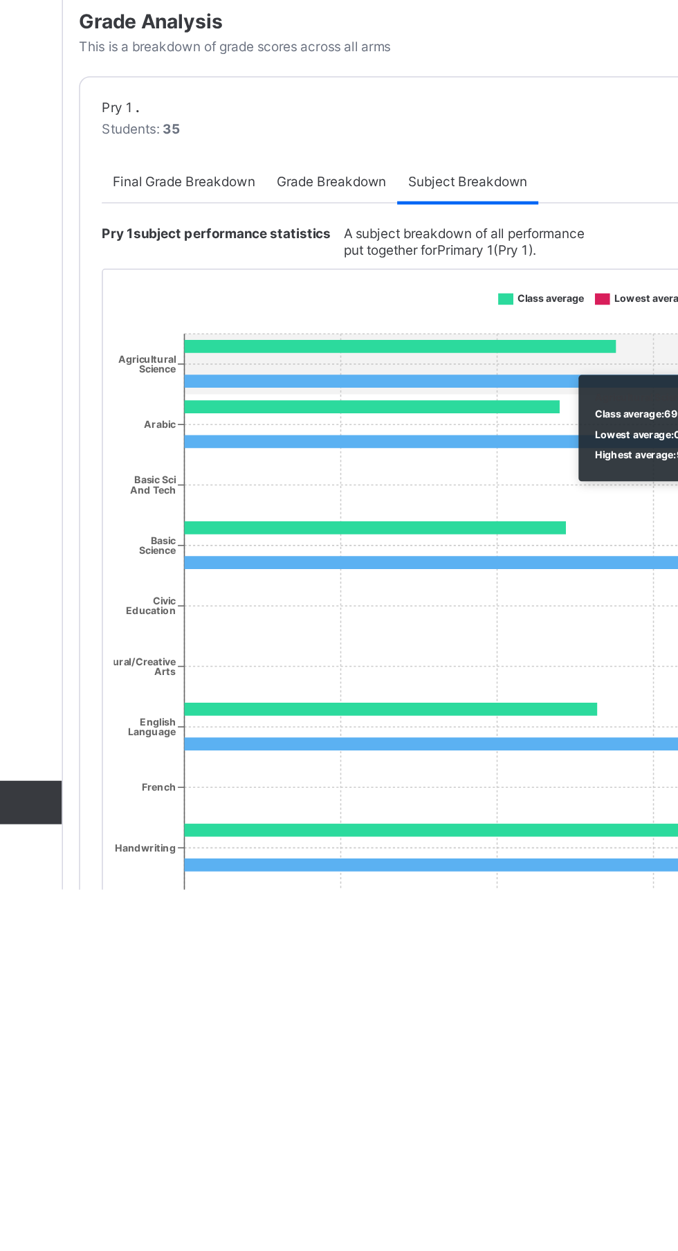
click at [480, 878] on span "Class average" at bounding box center [477, 874] width 42 height 8
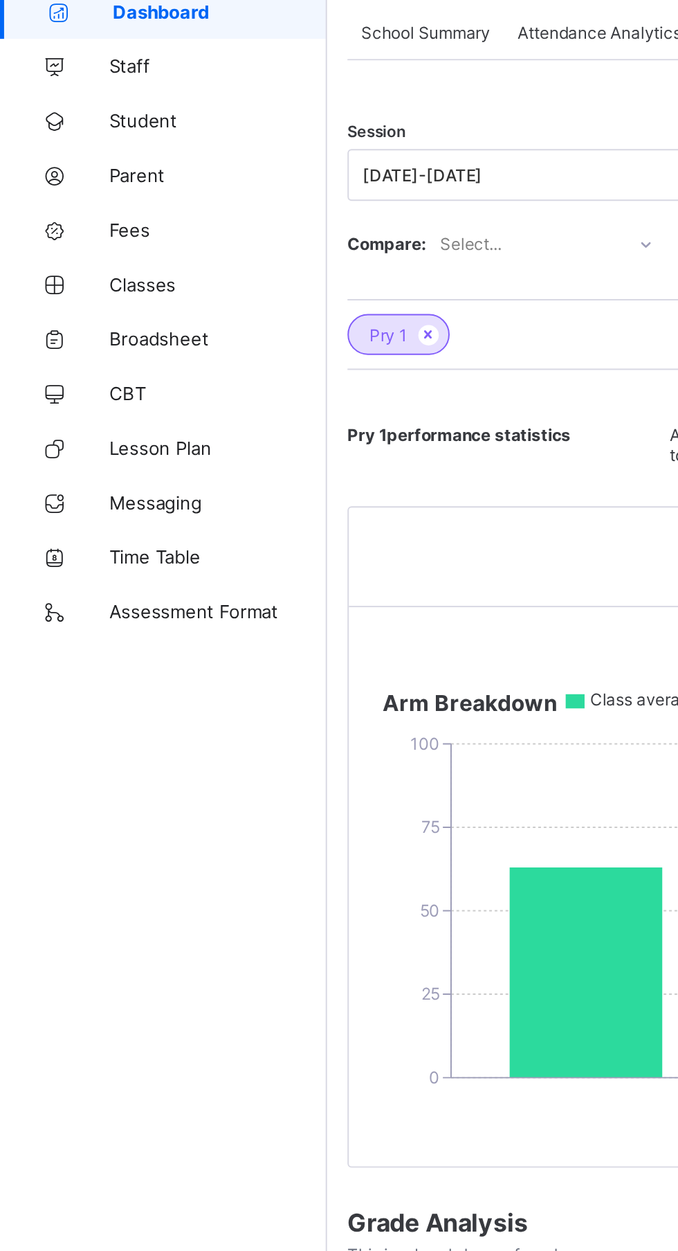
click at [81, 222] on span "Classes" at bounding box center [110, 221] width 111 height 11
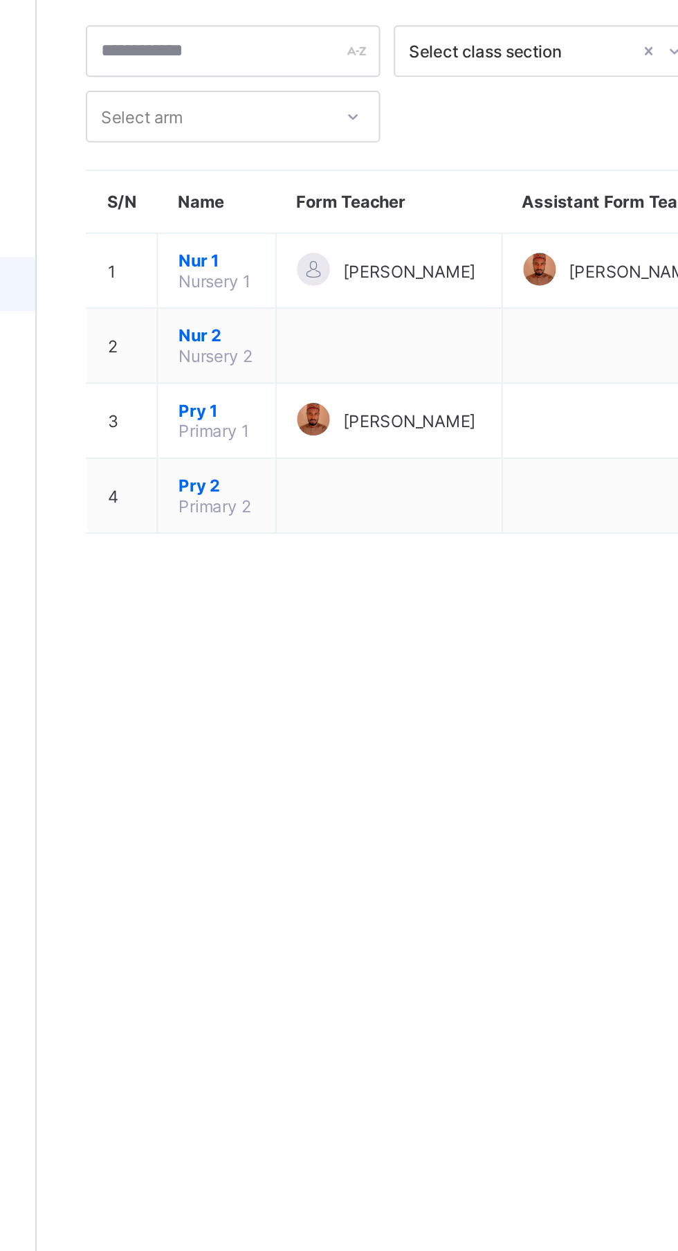
click at [265, 215] on span "Nur 1" at bounding box center [257, 209] width 39 height 10
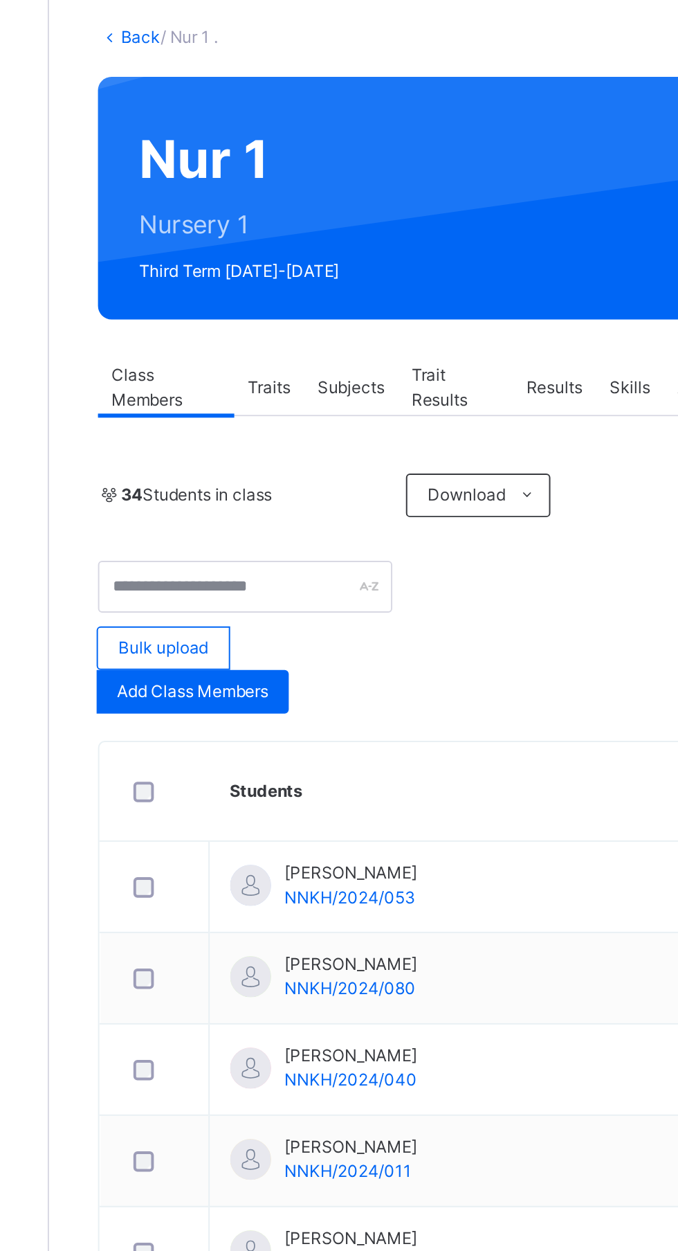
click at [422, 270] on span "Results" at bounding box center [422, 274] width 28 height 12
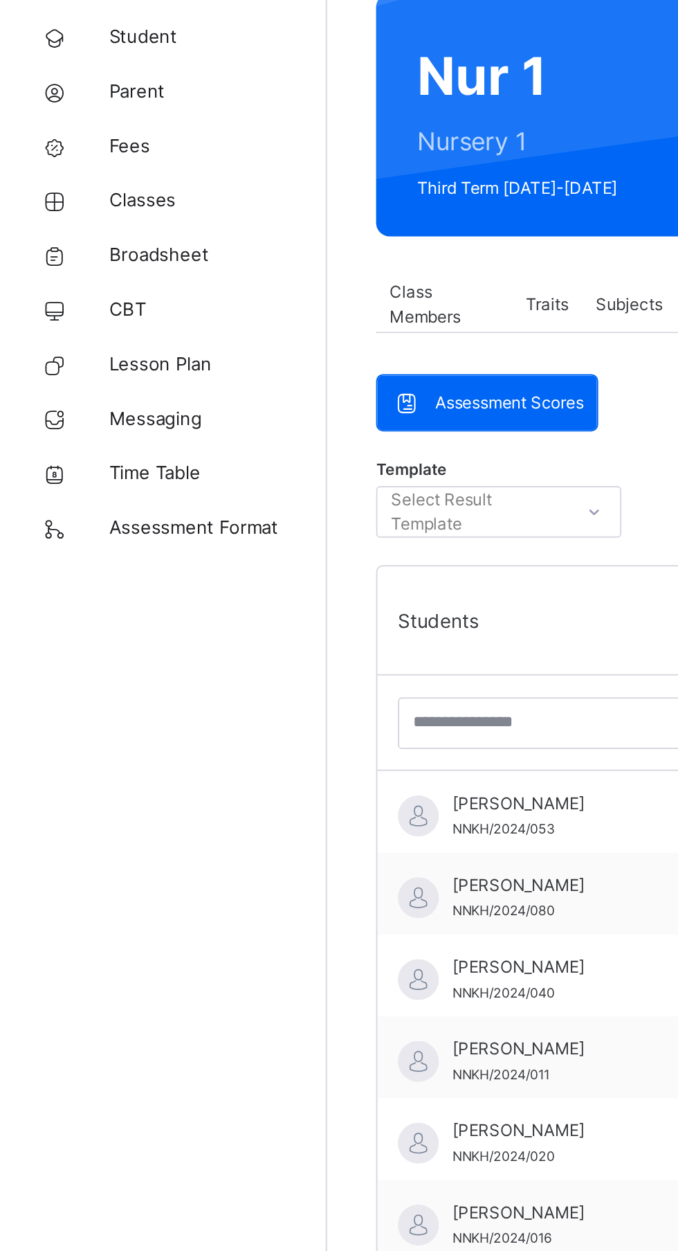
click at [268, 534] on div "[PERSON_NAME] USMAN NNKH/2024/053" at bounding box center [292, 533] width 124 height 25
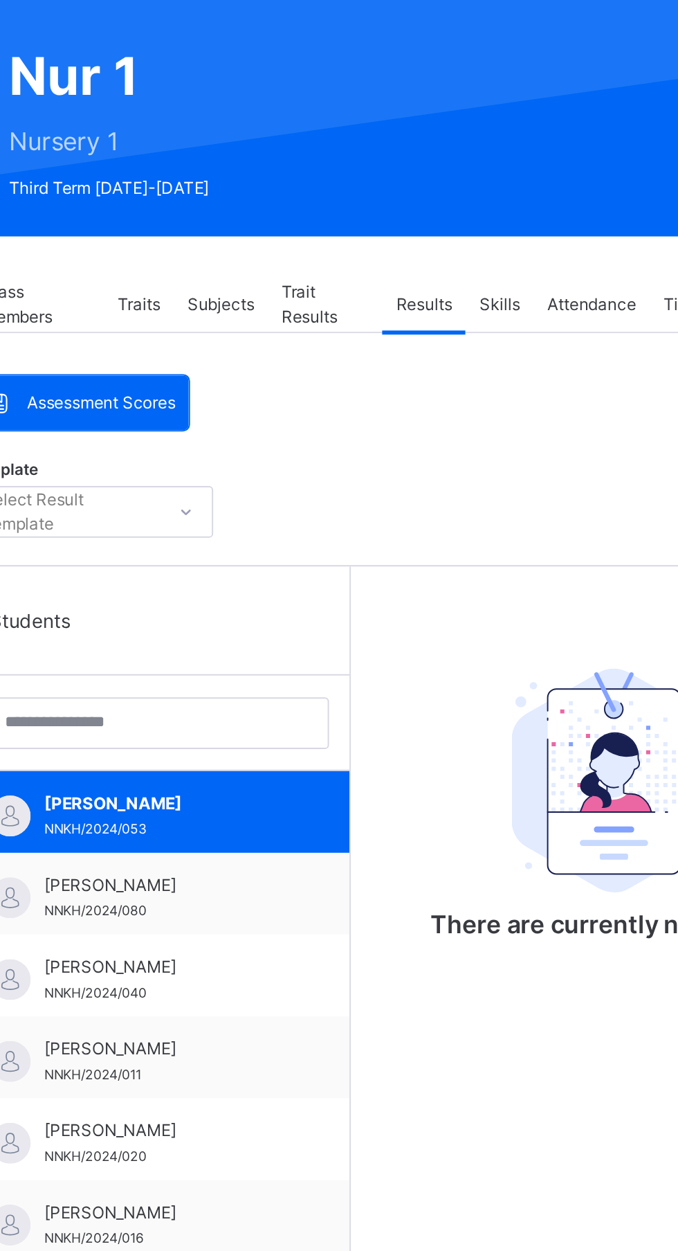
click at [327, 529] on span "[PERSON_NAME]" at bounding box center [292, 527] width 124 height 12
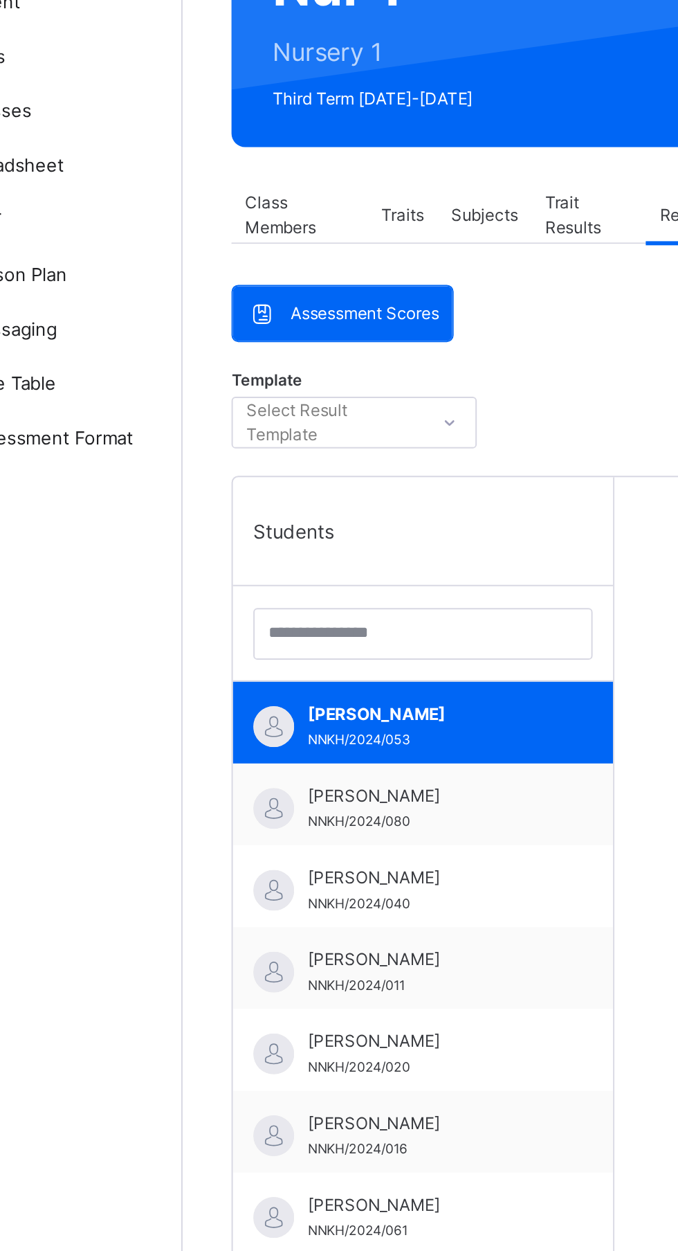
click at [273, 575] on span "[PERSON_NAME]" at bounding box center [292, 569] width 124 height 12
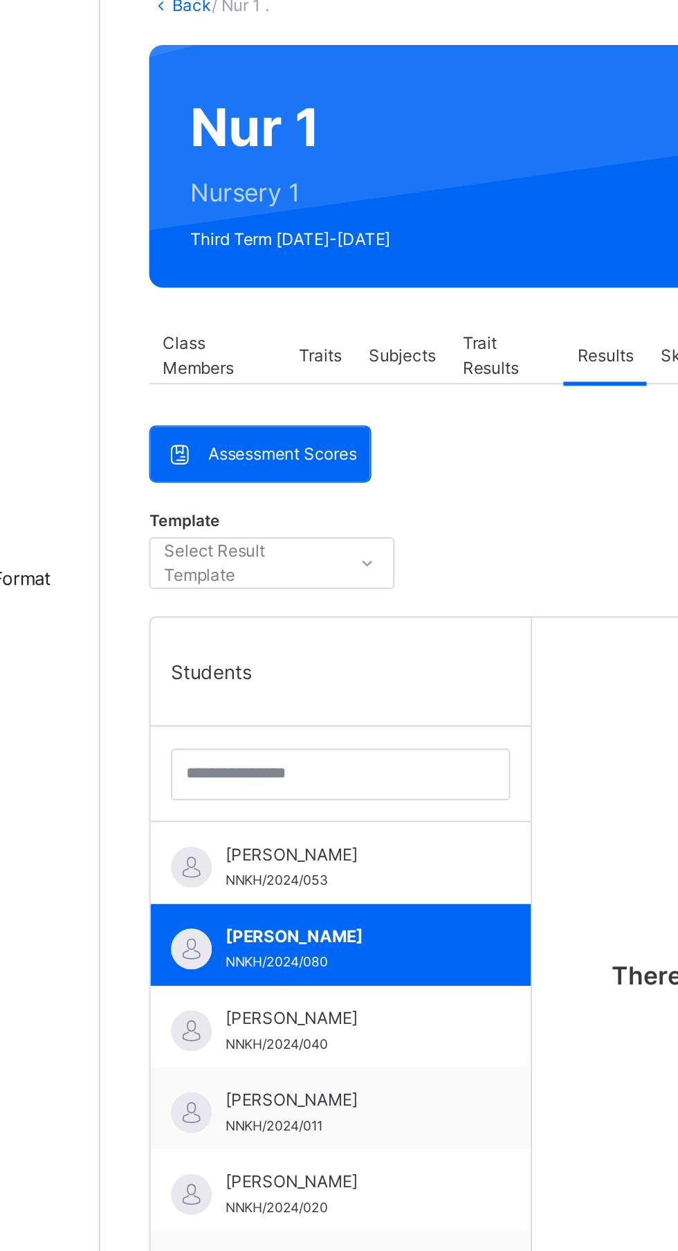
click at [278, 606] on span "[PERSON_NAME]" at bounding box center [292, 610] width 124 height 12
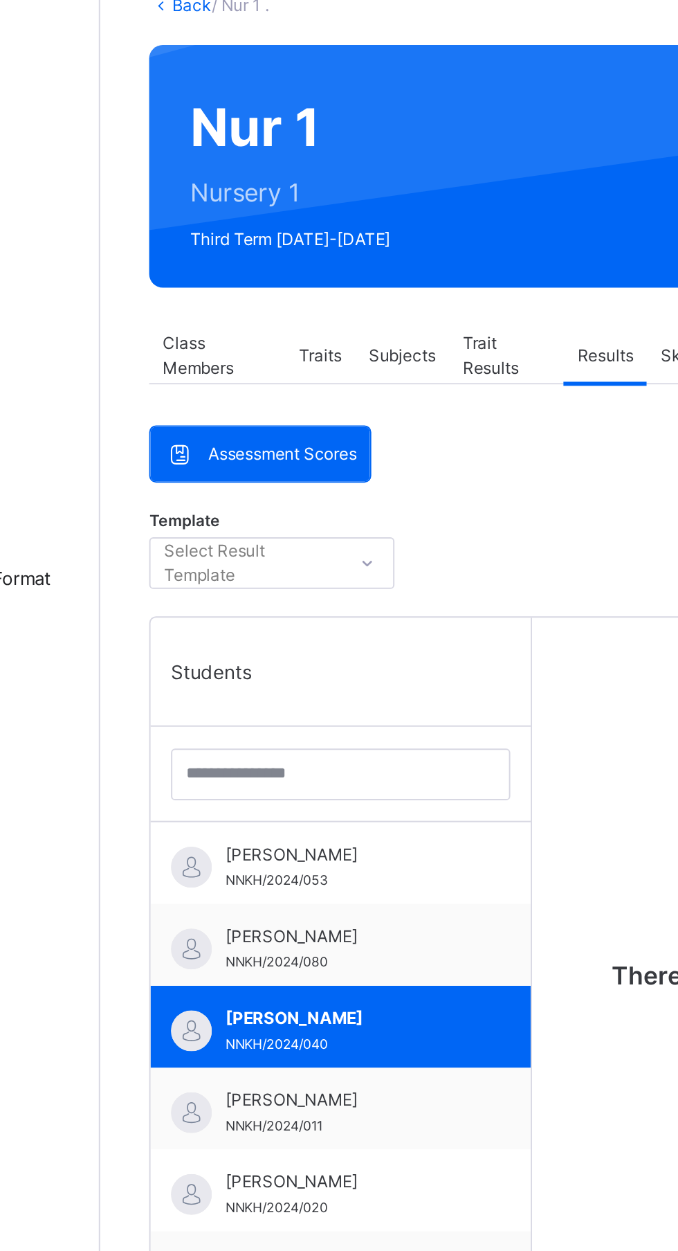
click at [256, 614] on span "[PERSON_NAME]" at bounding box center [292, 610] width 124 height 12
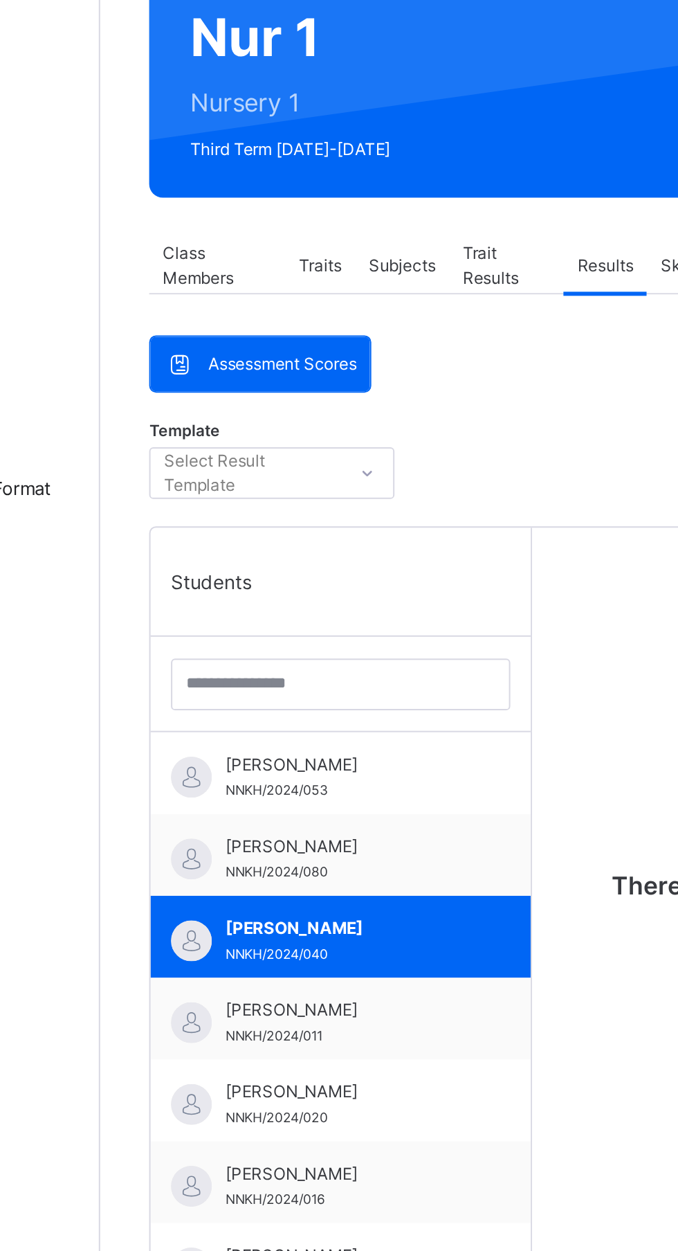
click at [257, 660] on div "[PERSON_NAME]/2024/011" at bounding box center [292, 658] width 124 height 25
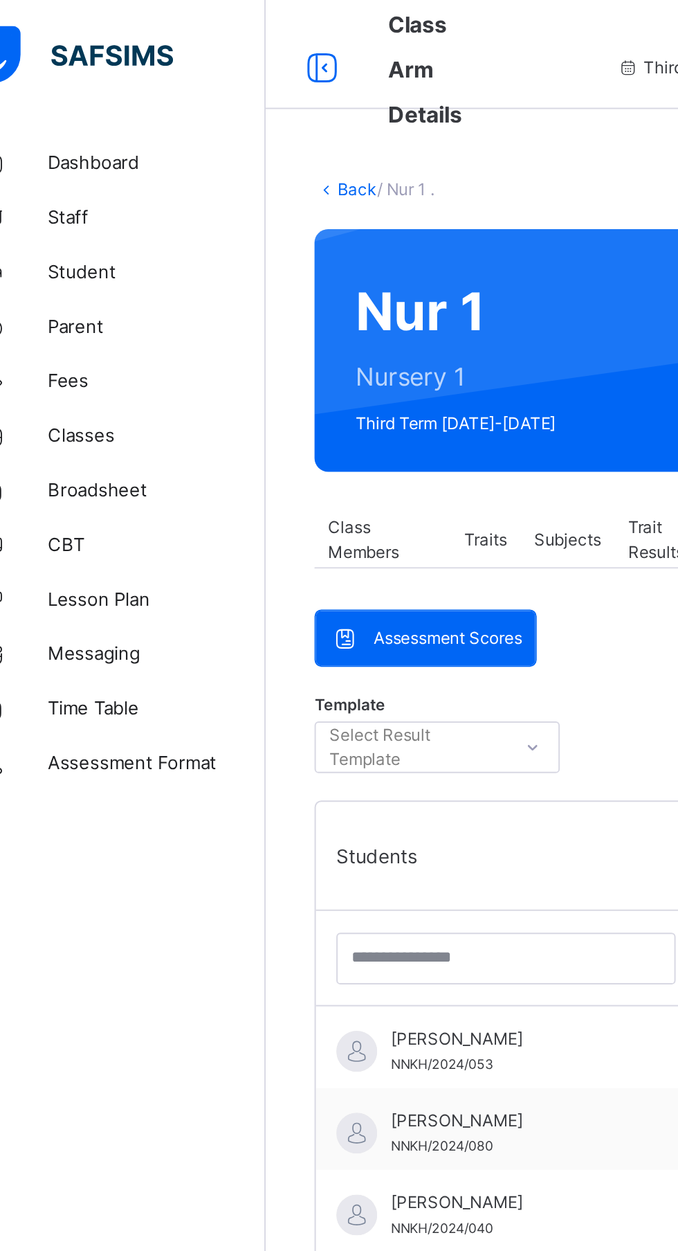
click at [35, 259] on link "Broadsheet" at bounding box center [83, 249] width 166 height 28
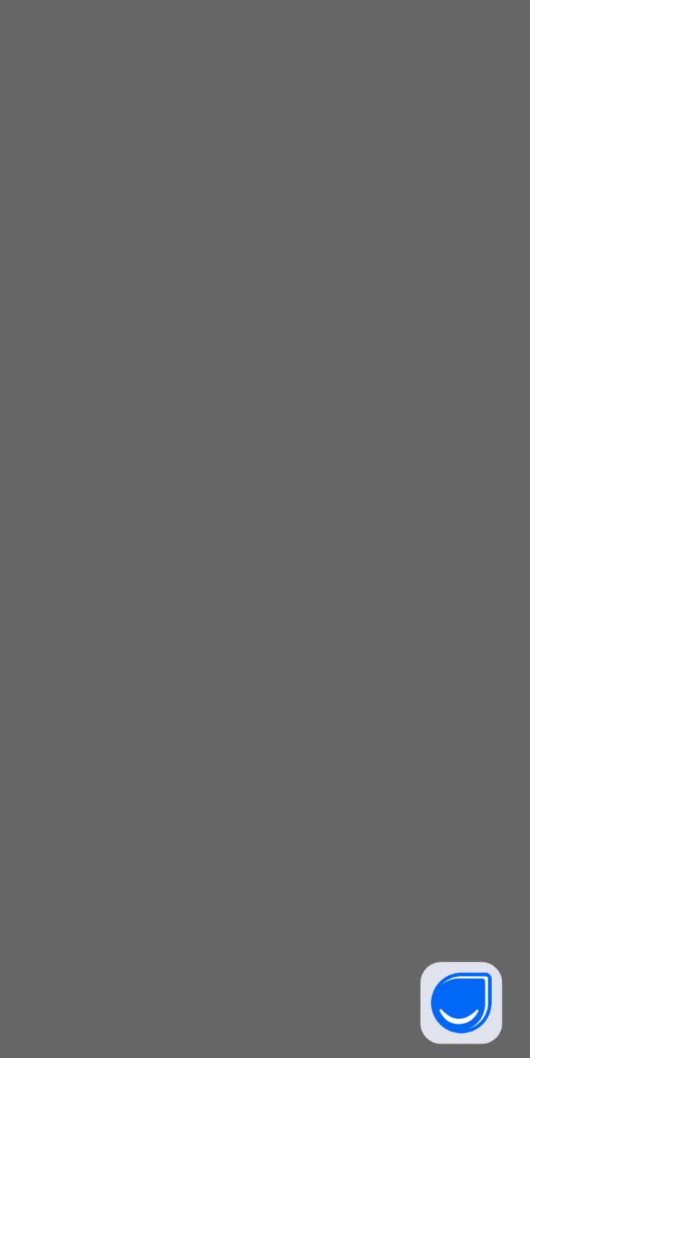
click at [636, 1144] on div "× Idle Mode Due to inactivity you would be logged out to the system in the next…" at bounding box center [339, 625] width 678 height 1251
click at [381, 684] on span "Log me out" at bounding box center [360, 678] width 43 height 12
